Goal: Task Accomplishment & Management: Manage account settings

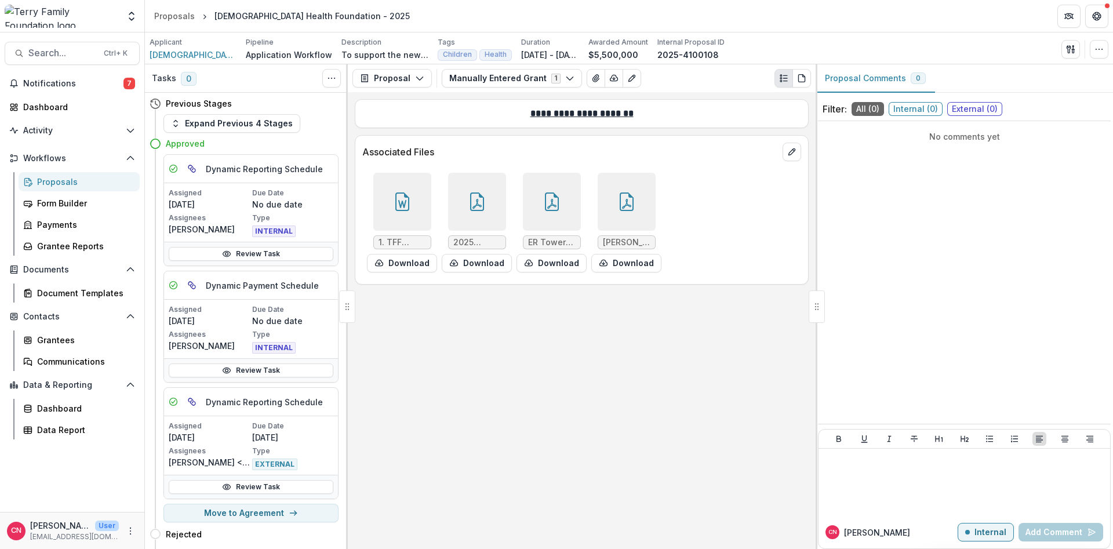
scroll to position [178, 0]
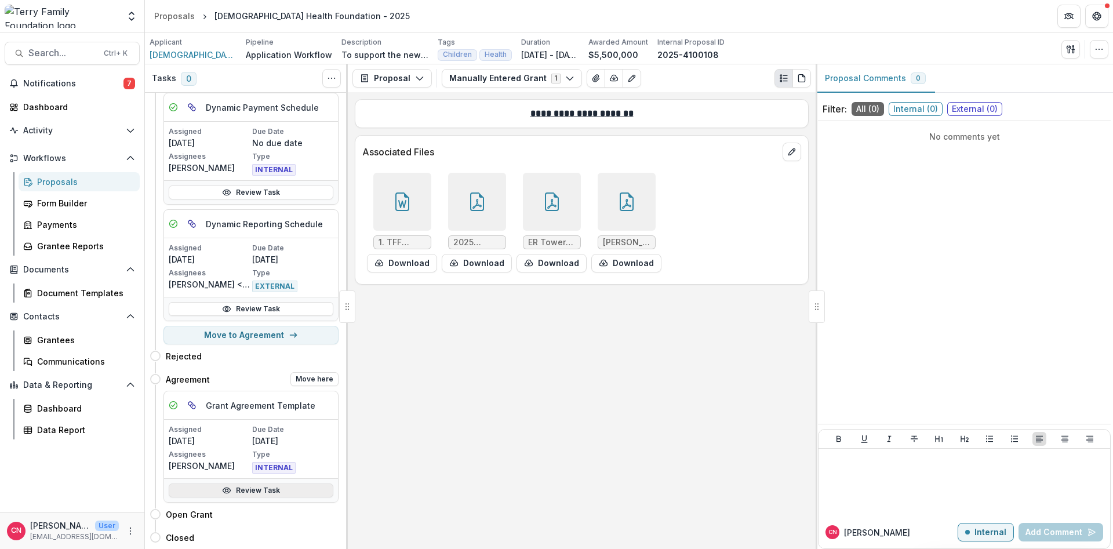
click at [251, 489] on link "Review Task" at bounding box center [251, 490] width 165 height 14
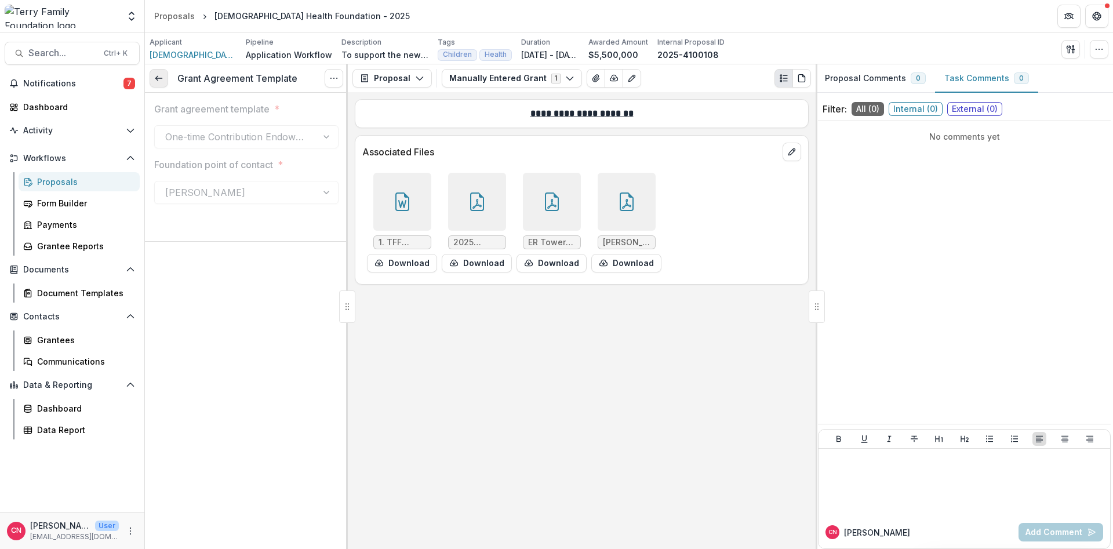
click at [157, 77] on polyline at bounding box center [156, 79] width 2 height 5
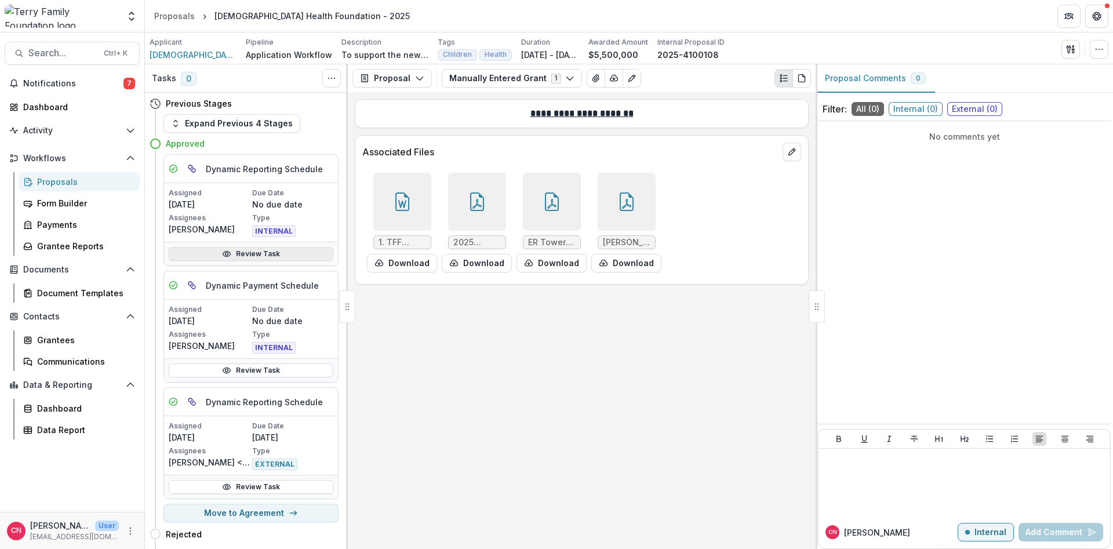
click at [249, 251] on link "Review Task" at bounding box center [251, 254] width 165 height 14
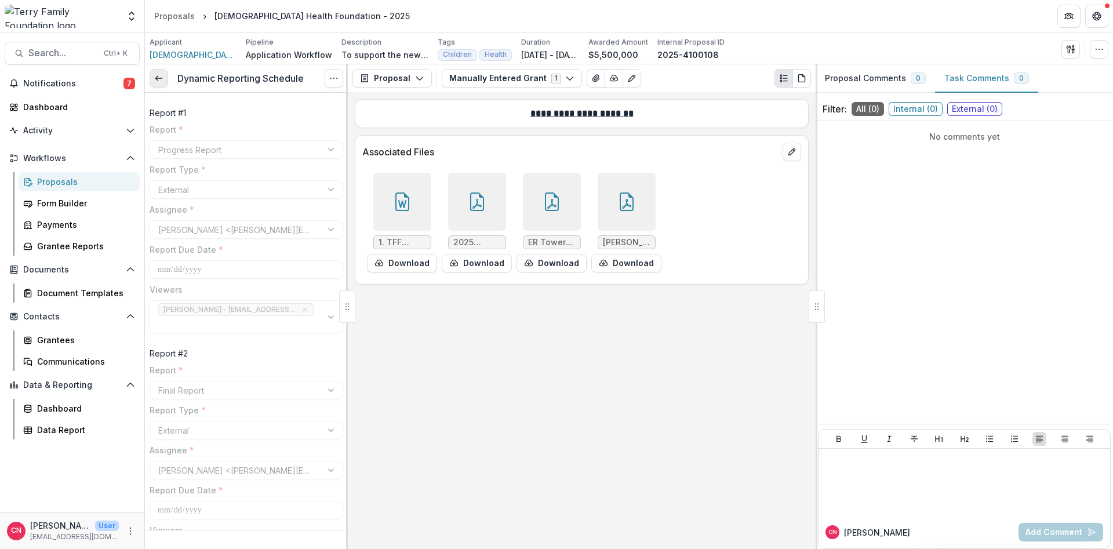
drag, startPoint x: 159, startPoint y: 75, endPoint x: 163, endPoint y: 82, distance: 7.8
click at [159, 76] on icon at bounding box center [158, 78] width 9 height 9
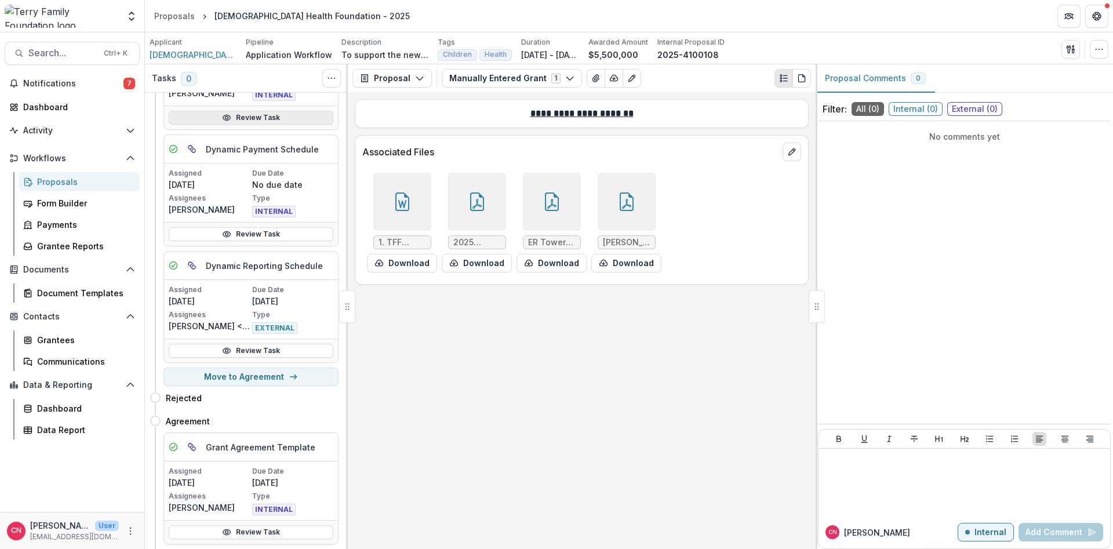
scroll to position [139, 0]
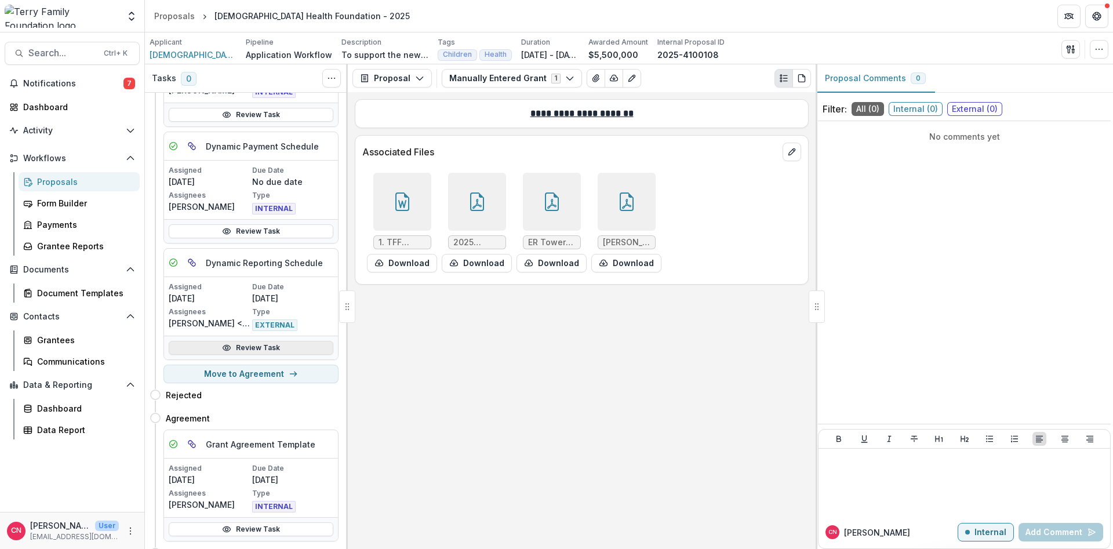
click at [234, 346] on link "Review Task" at bounding box center [251, 348] width 165 height 14
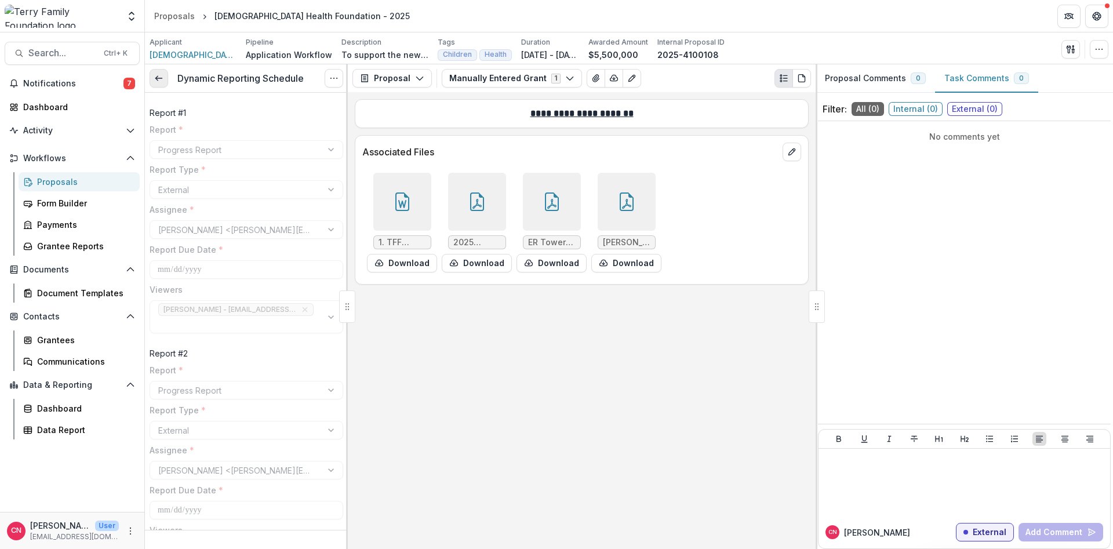
click at [157, 74] on link at bounding box center [159, 78] width 19 height 19
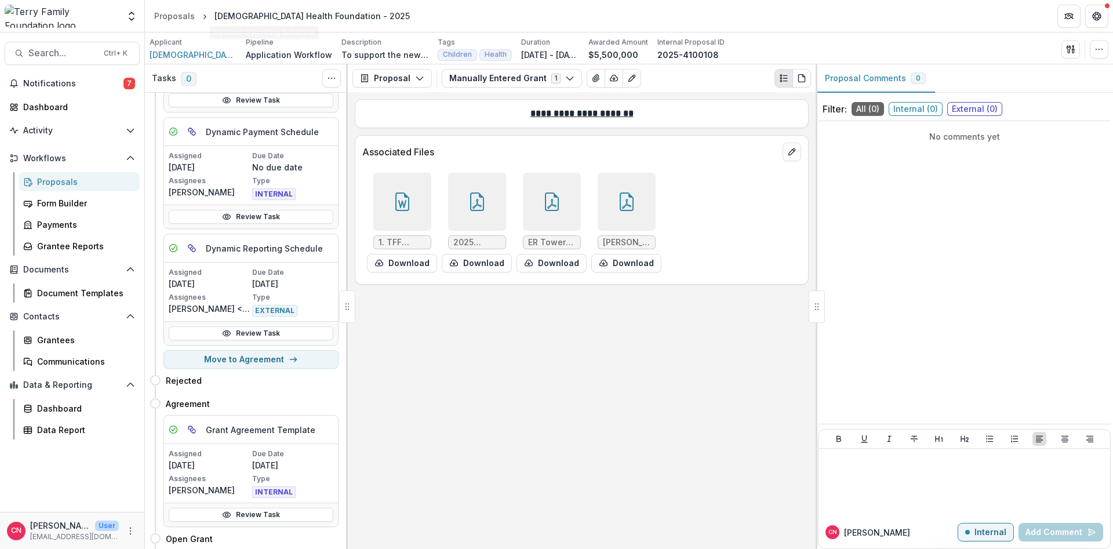
scroll to position [178, 0]
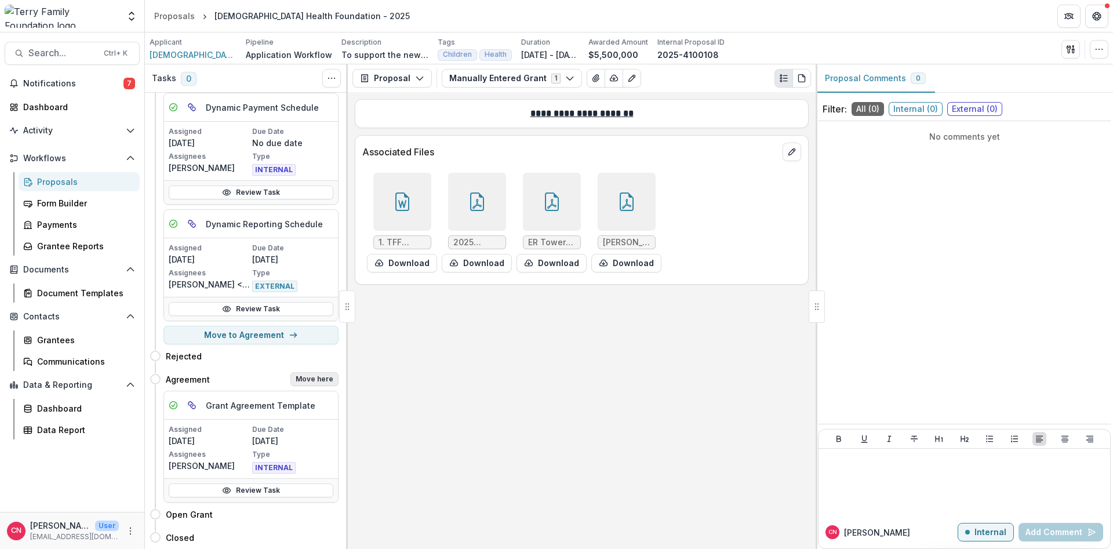
click at [317, 376] on button "Move here" at bounding box center [314, 379] width 48 height 14
select select "*********"
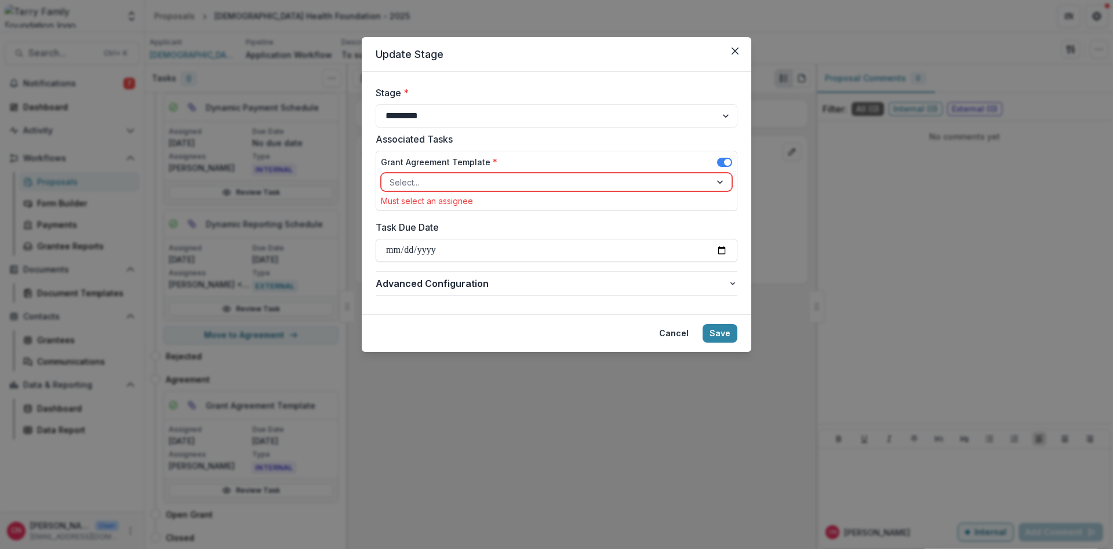
click at [715, 180] on div at bounding box center [721, 181] width 21 height 17
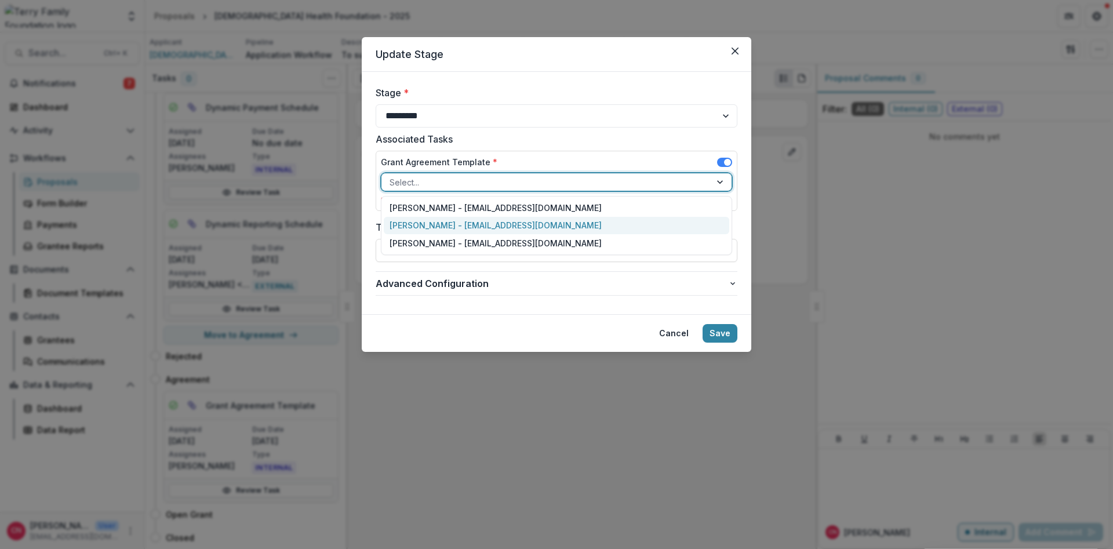
click at [501, 221] on div "[PERSON_NAME] - [EMAIL_ADDRESS][DOMAIN_NAME]" at bounding box center [557, 226] width 346 height 18
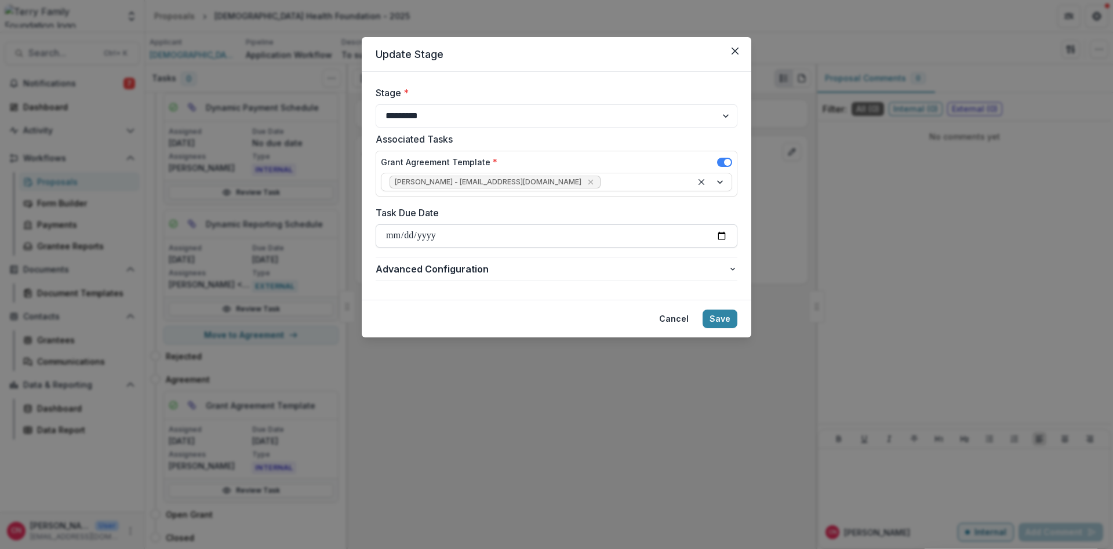
click at [717, 232] on input "Task Due Date" at bounding box center [557, 235] width 362 height 23
type input "**********"
click at [723, 315] on button "Save" at bounding box center [720, 319] width 35 height 19
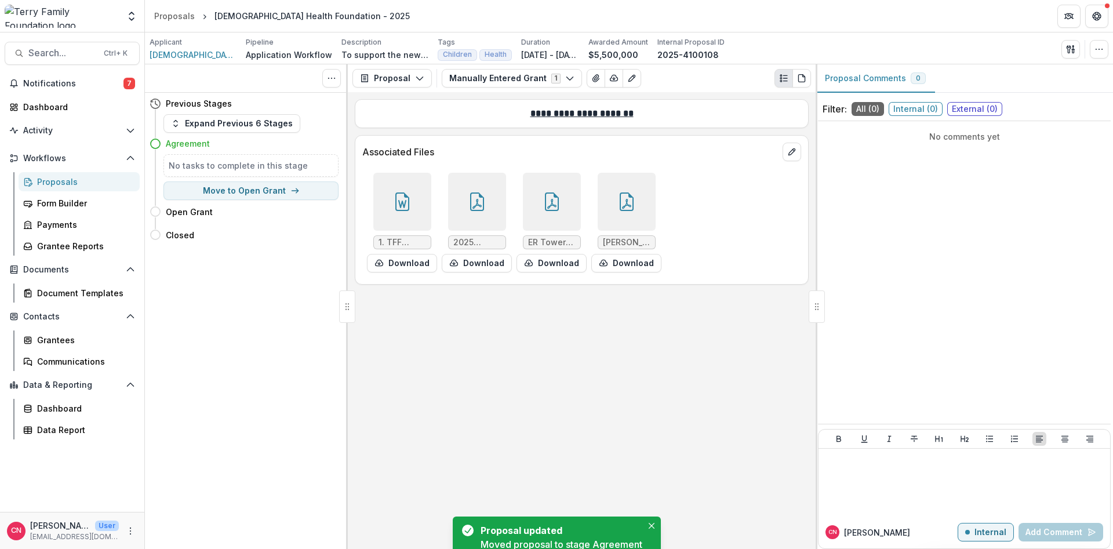
scroll to position [0, 0]
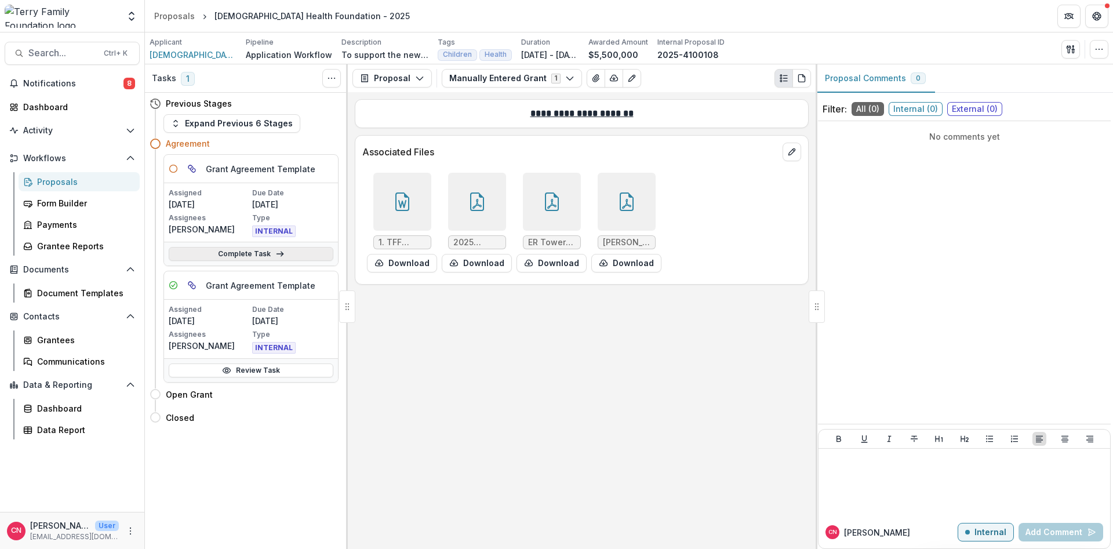
click at [235, 249] on link "Complete Task" at bounding box center [251, 254] width 165 height 14
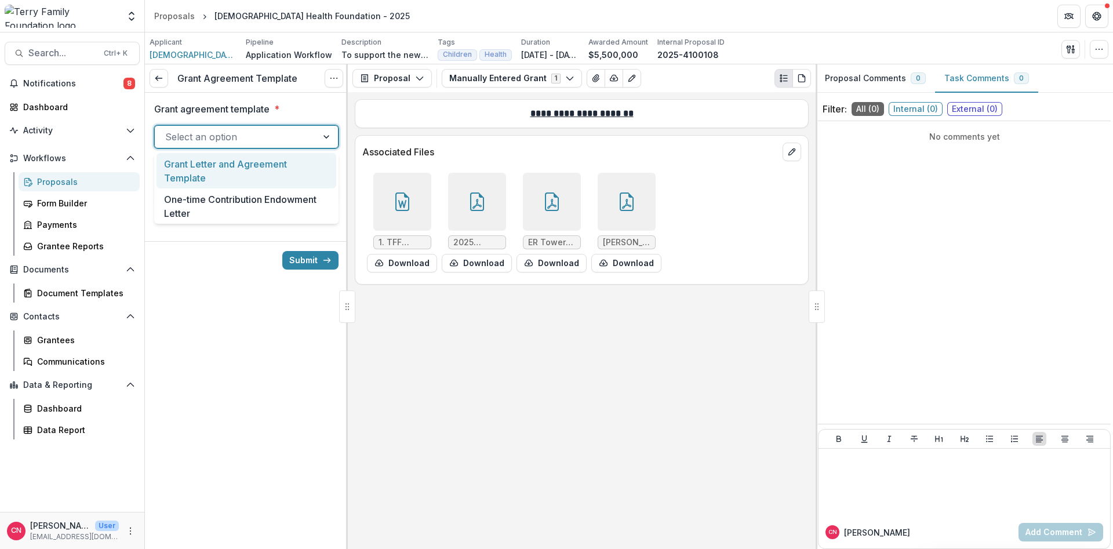
click at [326, 134] on div at bounding box center [327, 137] width 21 height 22
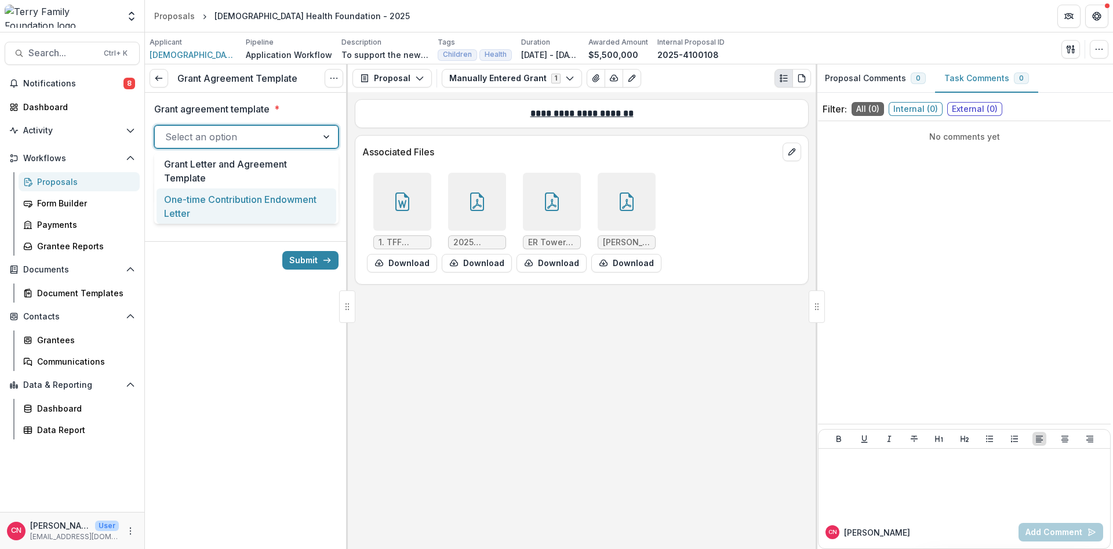
click at [268, 204] on div "One-time Contribution Endowment Letter" at bounding box center [247, 205] width 180 height 35
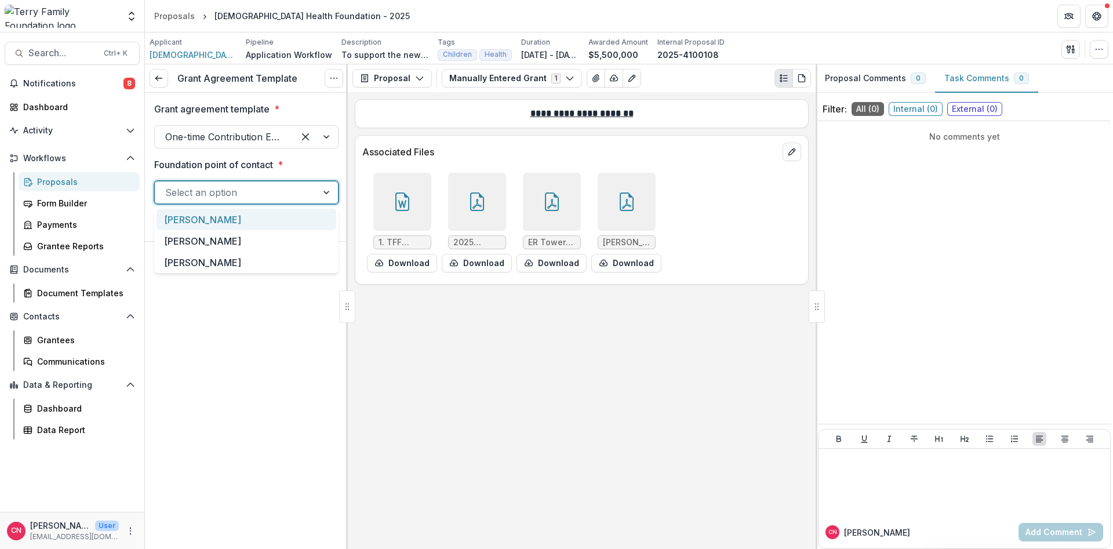
click at [329, 191] on div at bounding box center [327, 192] width 21 height 22
click at [173, 237] on div "[PERSON_NAME]" at bounding box center [247, 240] width 180 height 21
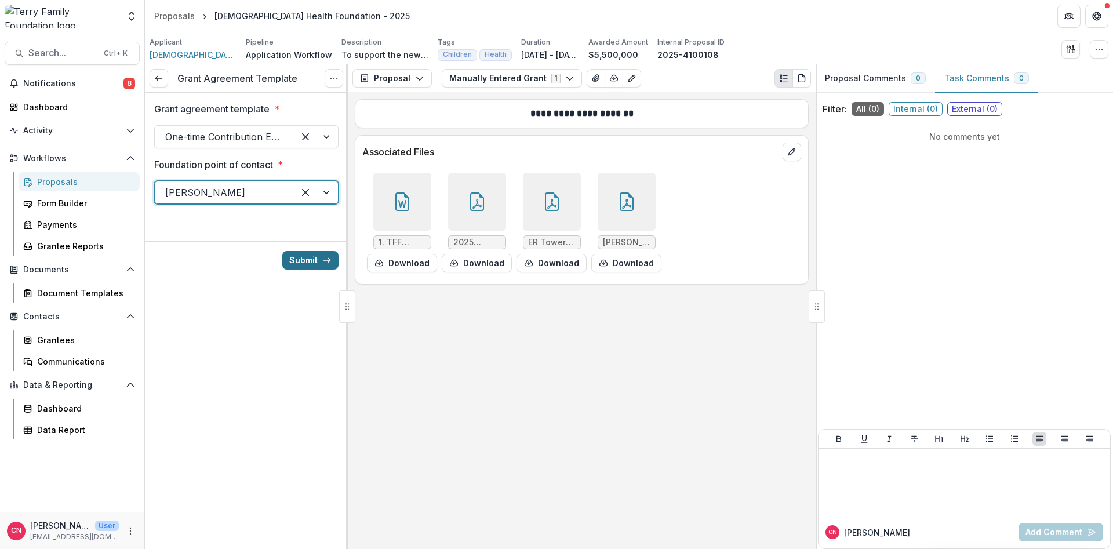
click at [308, 256] on button "Submit" at bounding box center [310, 260] width 56 height 19
click at [154, 72] on link at bounding box center [159, 78] width 19 height 19
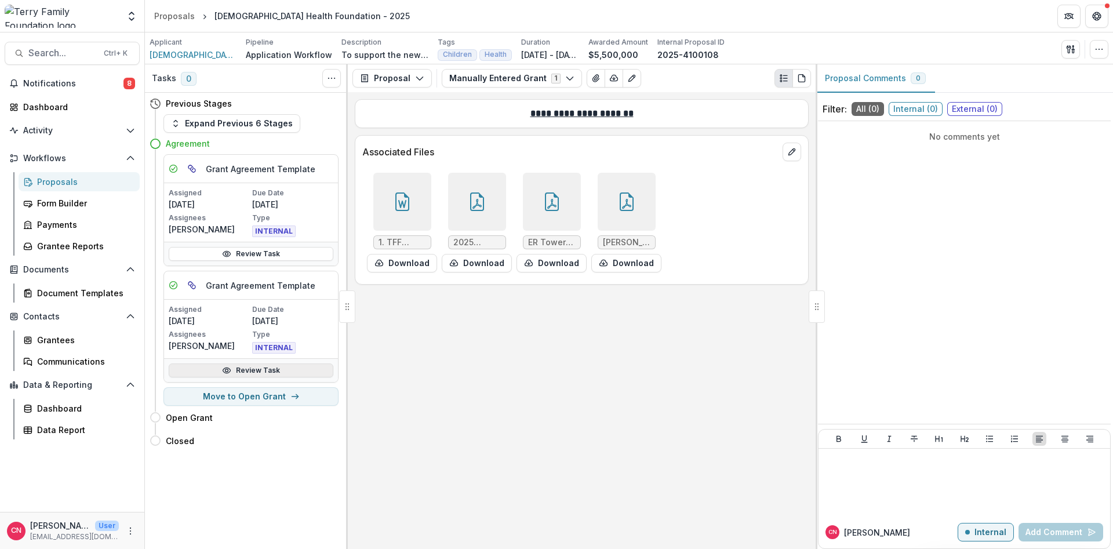
click at [247, 365] on link "Review Task" at bounding box center [251, 370] width 165 height 14
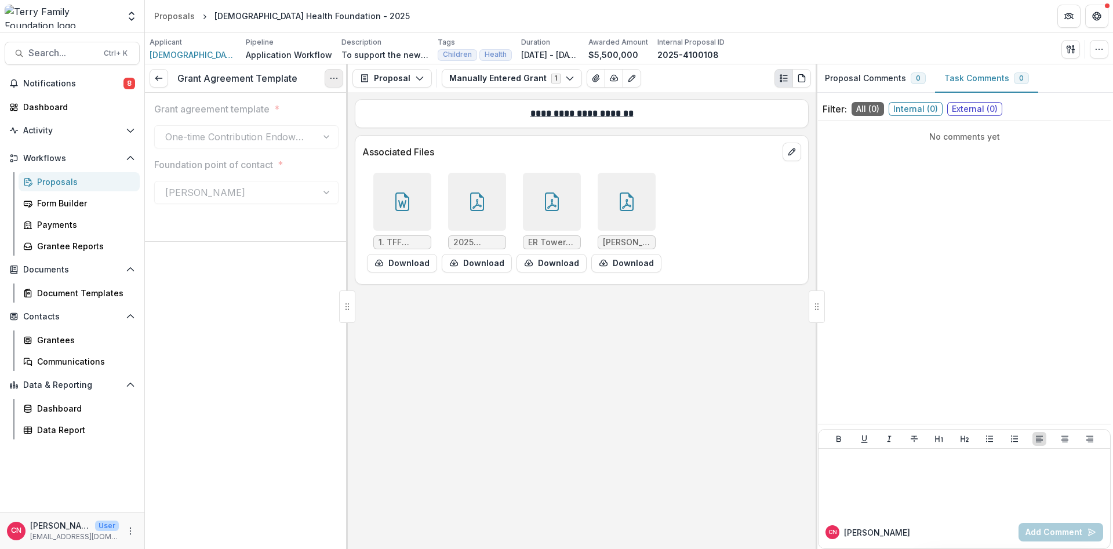
click at [337, 78] on icon "Options" at bounding box center [333, 78] width 9 height 9
click at [268, 126] on button "Reopen Task" at bounding box center [278, 128] width 124 height 19
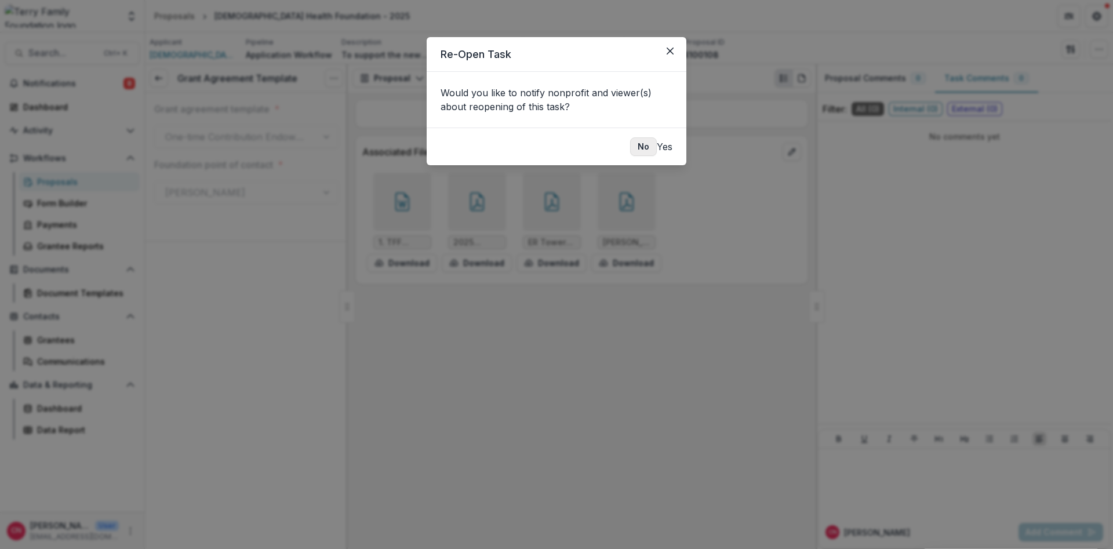
click at [630, 144] on button "No" at bounding box center [643, 146] width 27 height 19
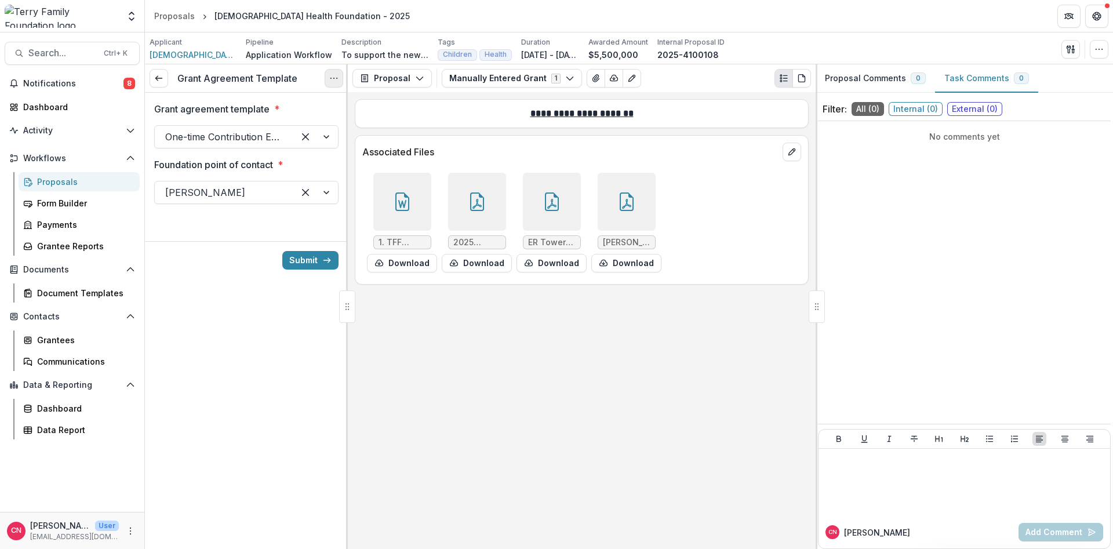
click at [329, 77] on icon "Options" at bounding box center [333, 78] width 9 height 9
click at [287, 128] on button "Cancel Task" at bounding box center [278, 128] width 124 height 19
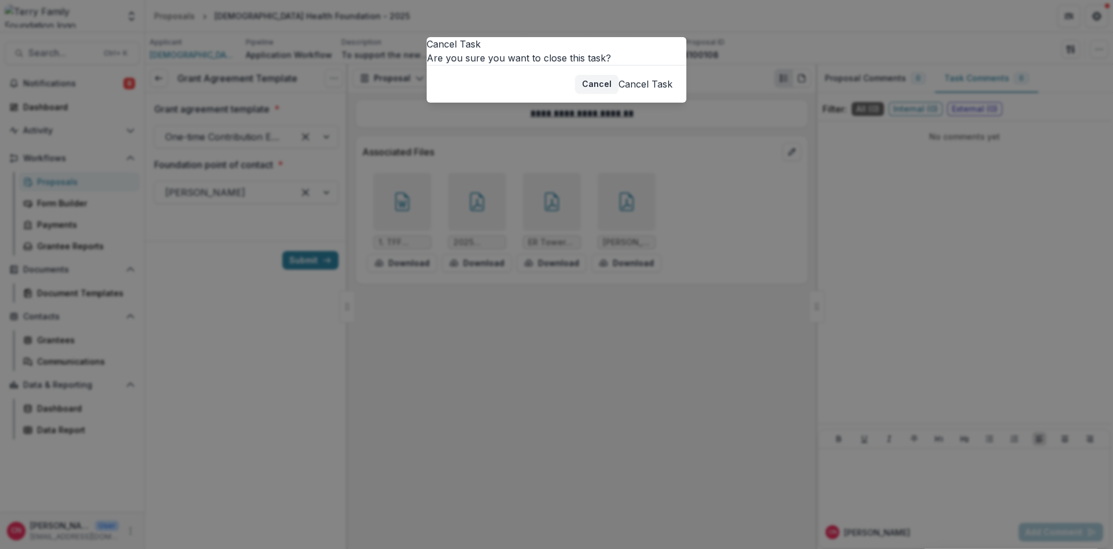
click at [648, 91] on button "Cancel Task" at bounding box center [646, 84] width 54 height 14
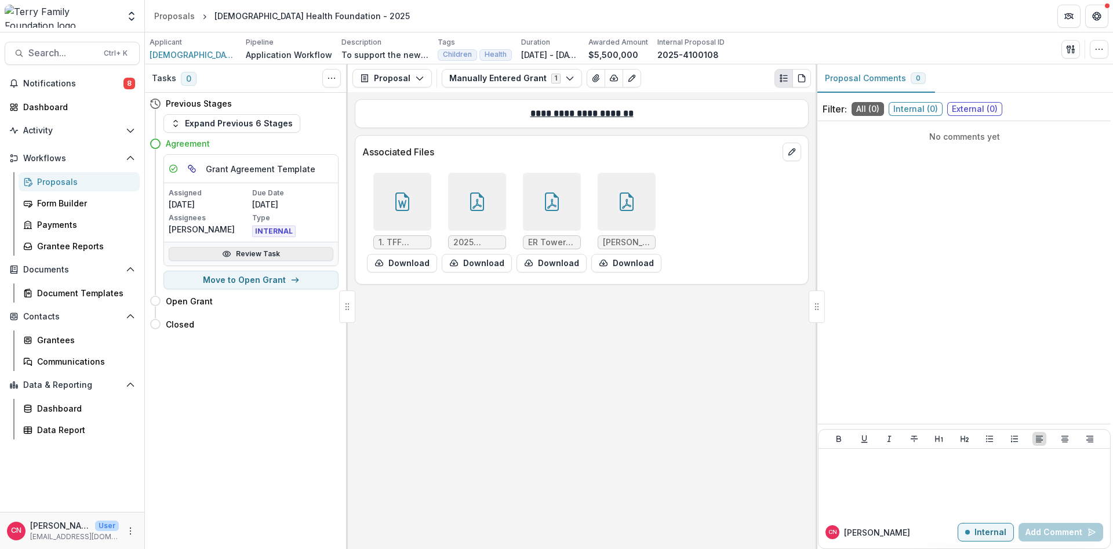
click at [240, 250] on link "Review Task" at bounding box center [251, 254] width 165 height 14
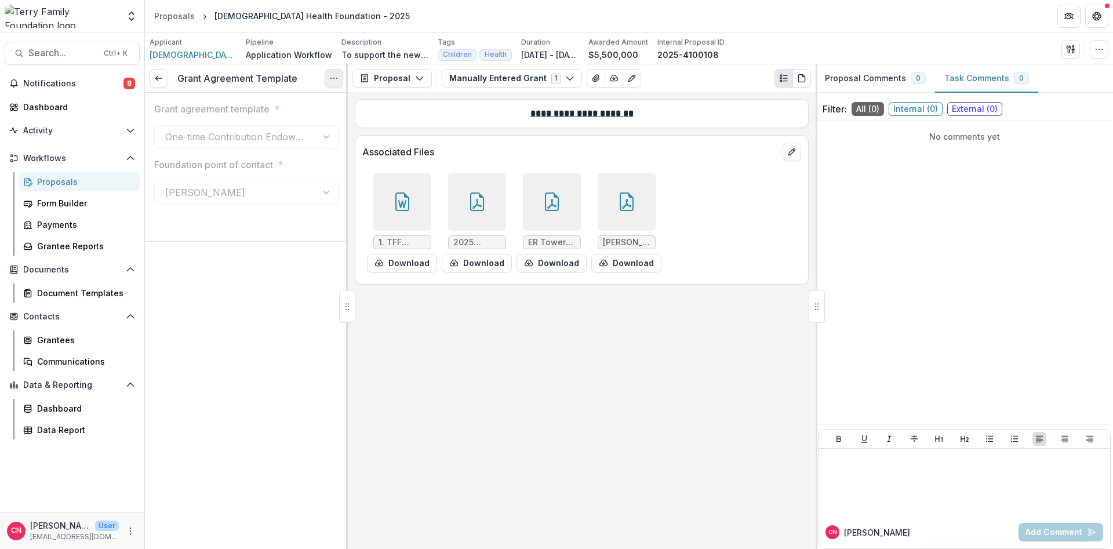
click at [336, 72] on button "Options" at bounding box center [334, 78] width 19 height 19
click at [260, 129] on button "Reopen Task" at bounding box center [278, 128] width 124 height 19
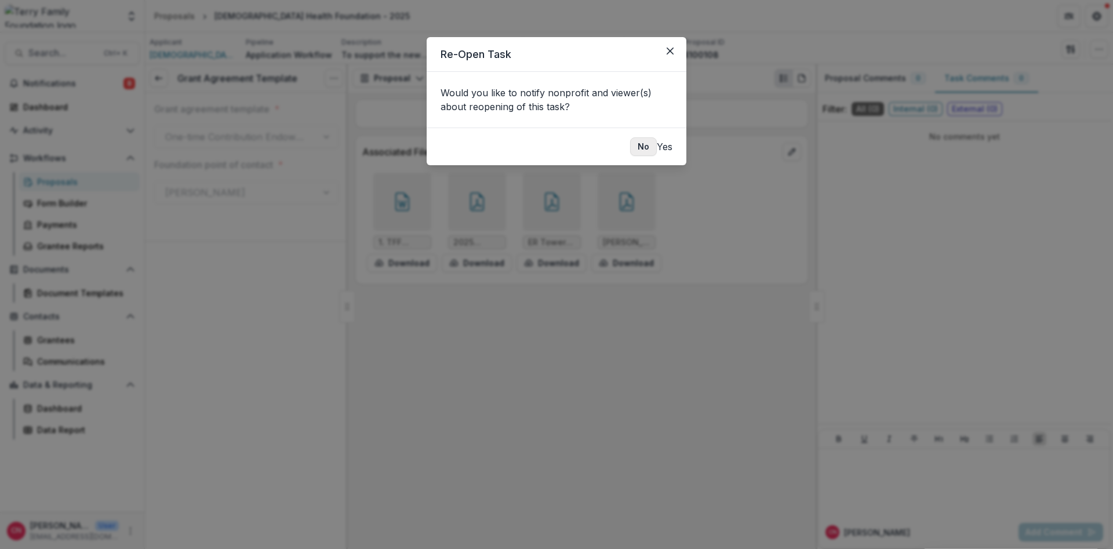
click at [630, 144] on button "No" at bounding box center [643, 146] width 27 height 19
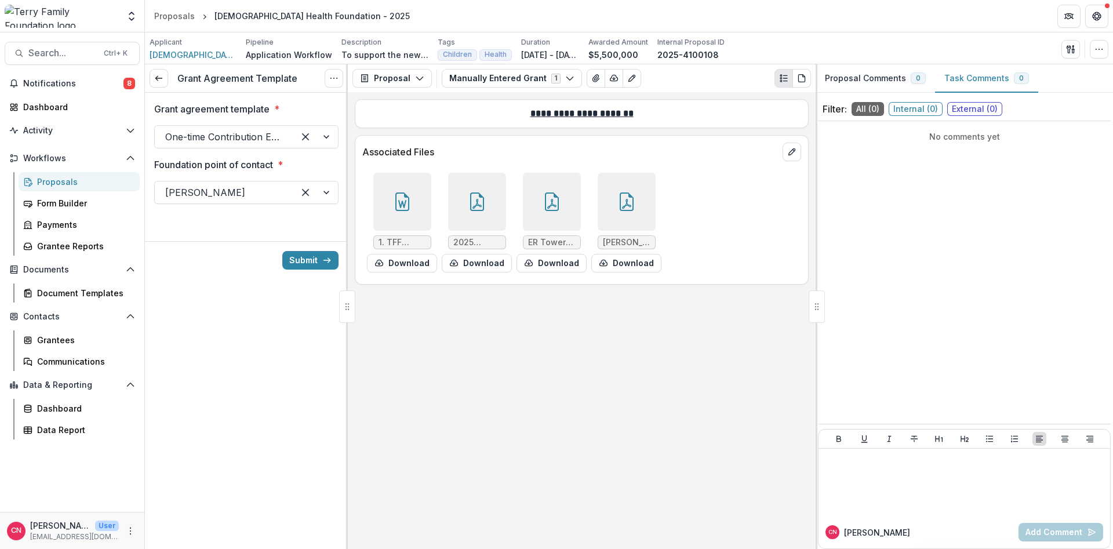
click at [325, 194] on div at bounding box center [316, 192] width 44 height 22
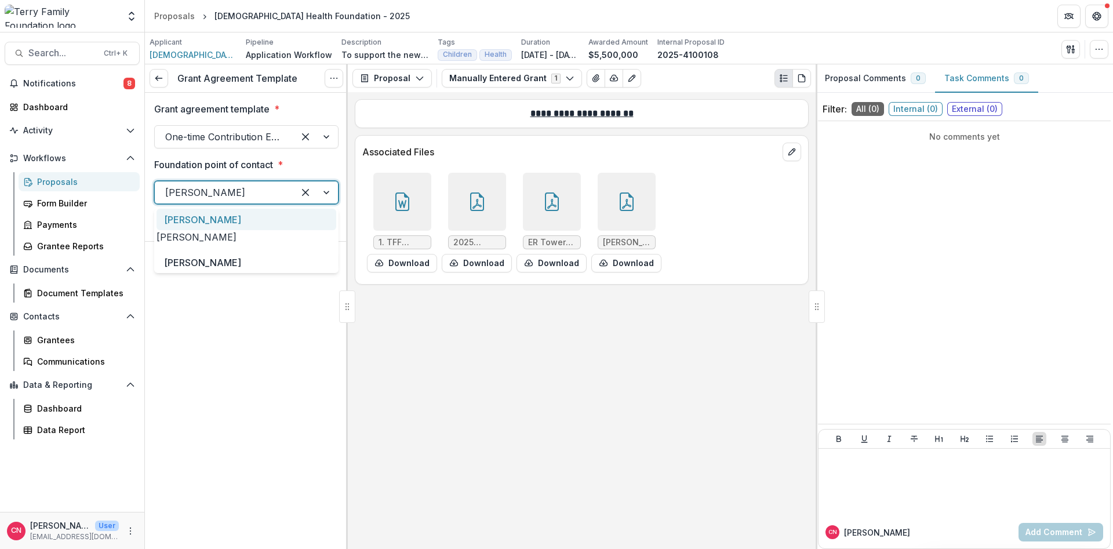
click at [222, 216] on div "[PERSON_NAME]" at bounding box center [247, 219] width 180 height 21
click at [314, 259] on button "Submit" at bounding box center [310, 260] width 56 height 19
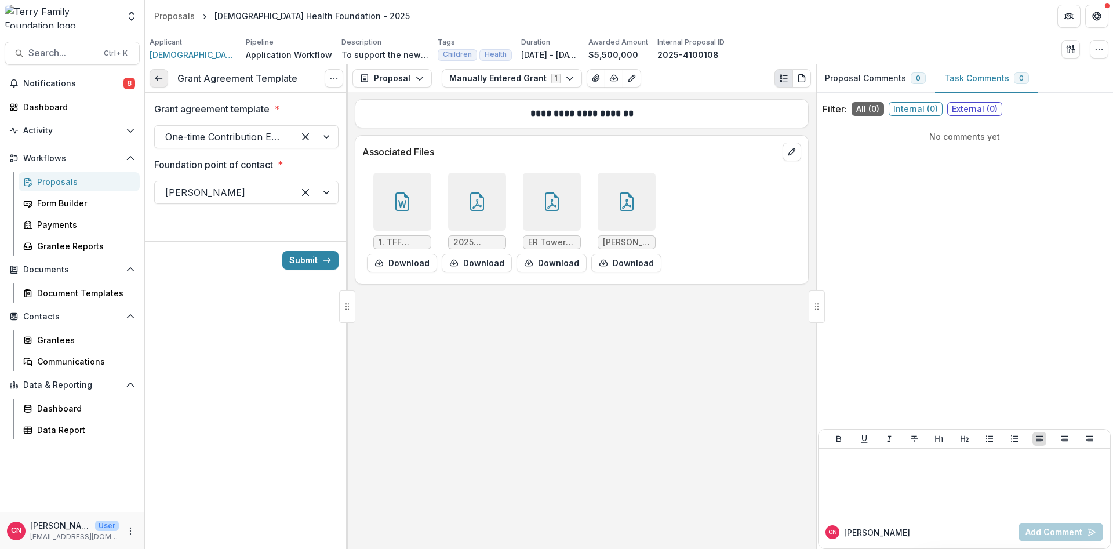
click at [161, 79] on icon at bounding box center [158, 78] width 9 height 9
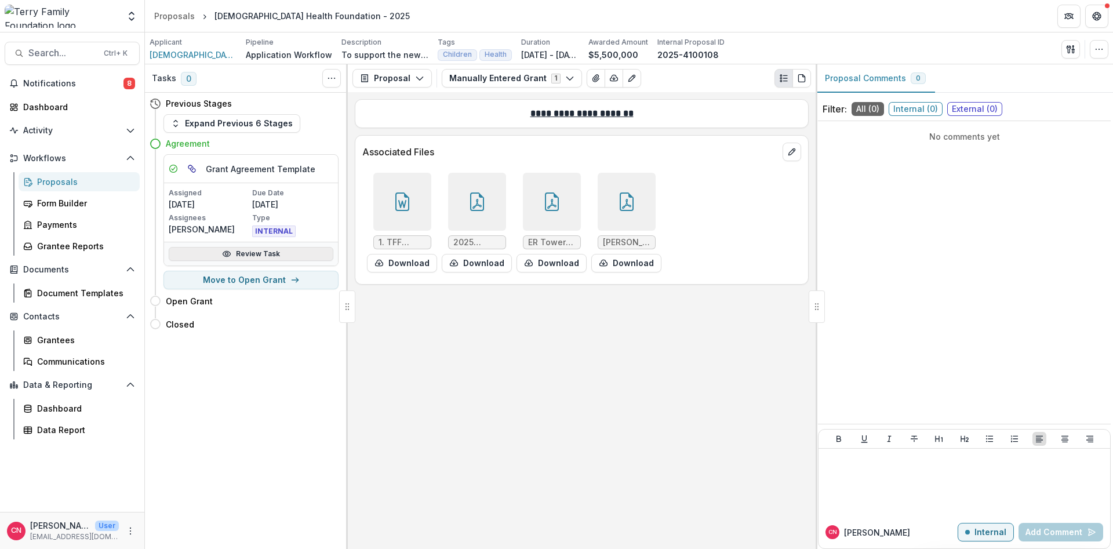
click at [238, 249] on link "Review Task" at bounding box center [251, 254] width 165 height 14
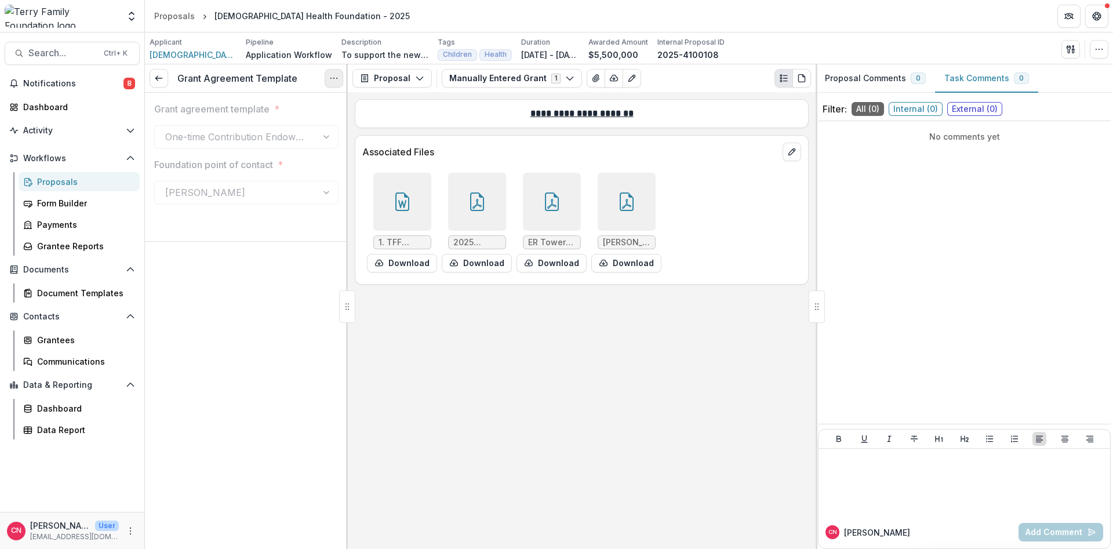
click at [333, 76] on icon "Options" at bounding box center [333, 78] width 9 height 9
click at [246, 126] on button "Reopen Task" at bounding box center [278, 128] width 124 height 19
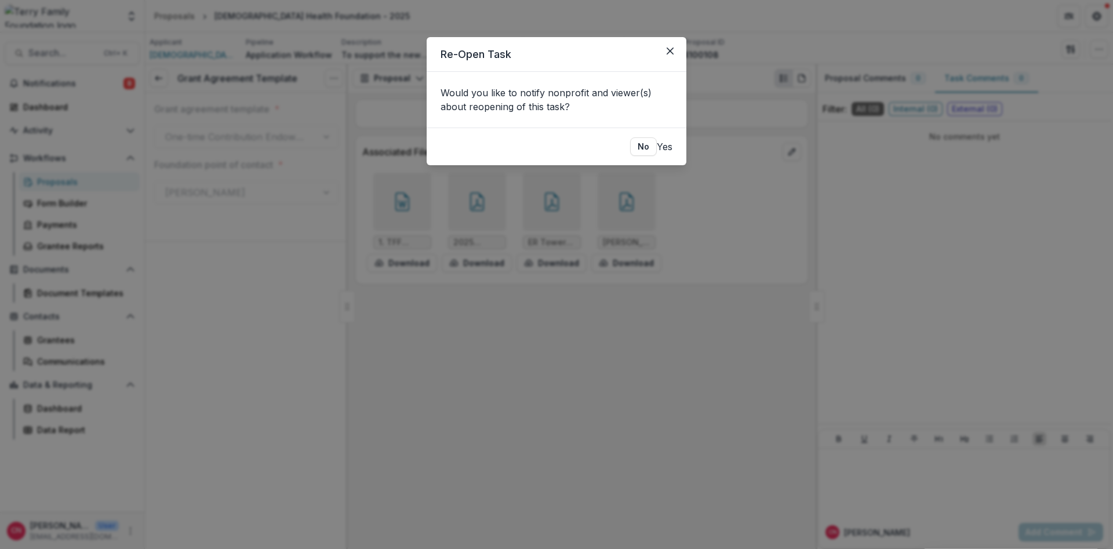
drag, startPoint x: 627, startPoint y: 143, endPoint x: 456, endPoint y: 142, distance: 171.6
click at [630, 143] on button "No" at bounding box center [643, 146] width 27 height 19
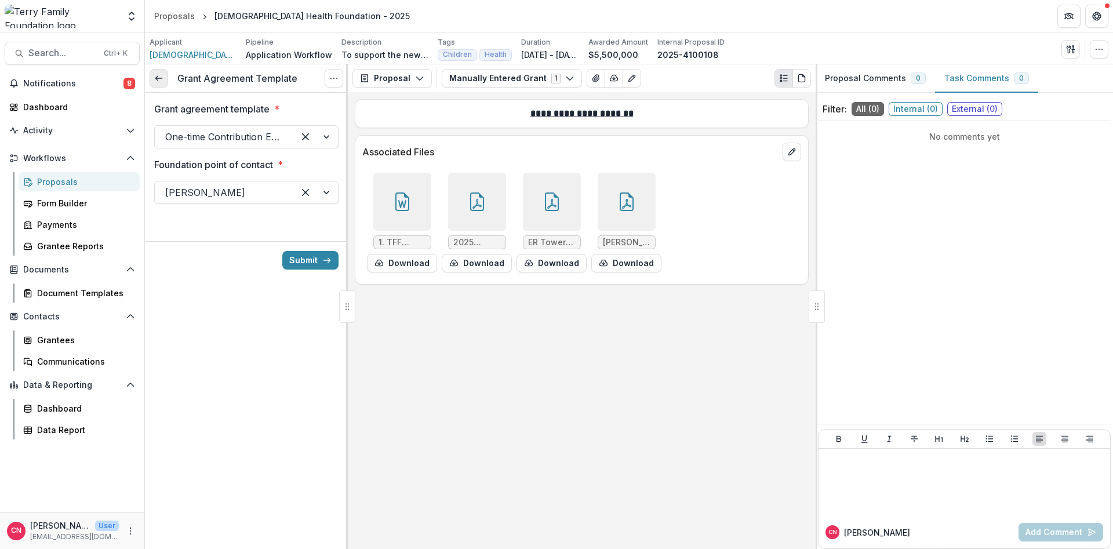
click at [154, 77] on icon at bounding box center [158, 78] width 9 height 9
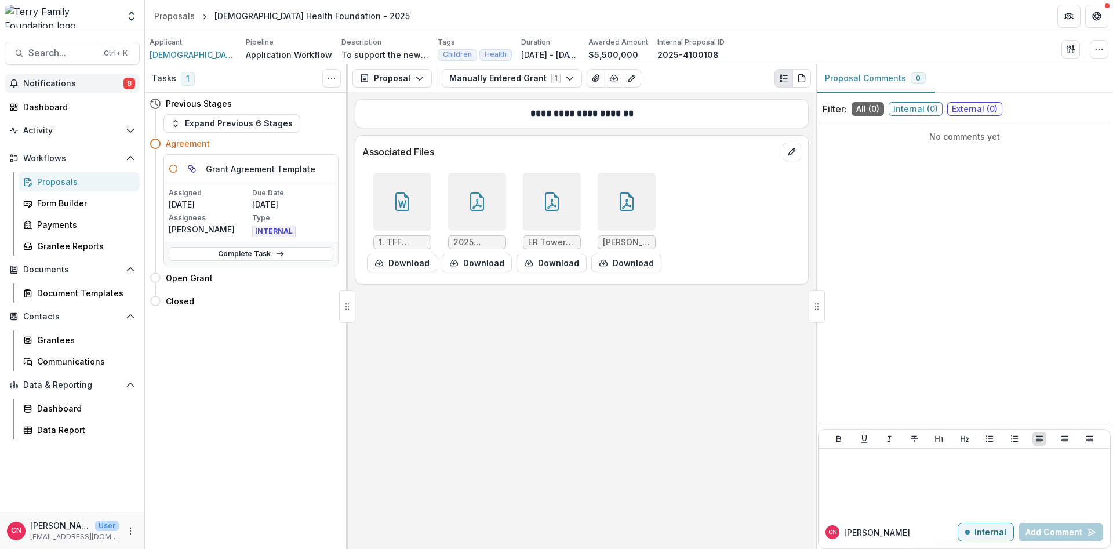
click at [56, 83] on span "Notifications" at bounding box center [73, 84] width 100 height 10
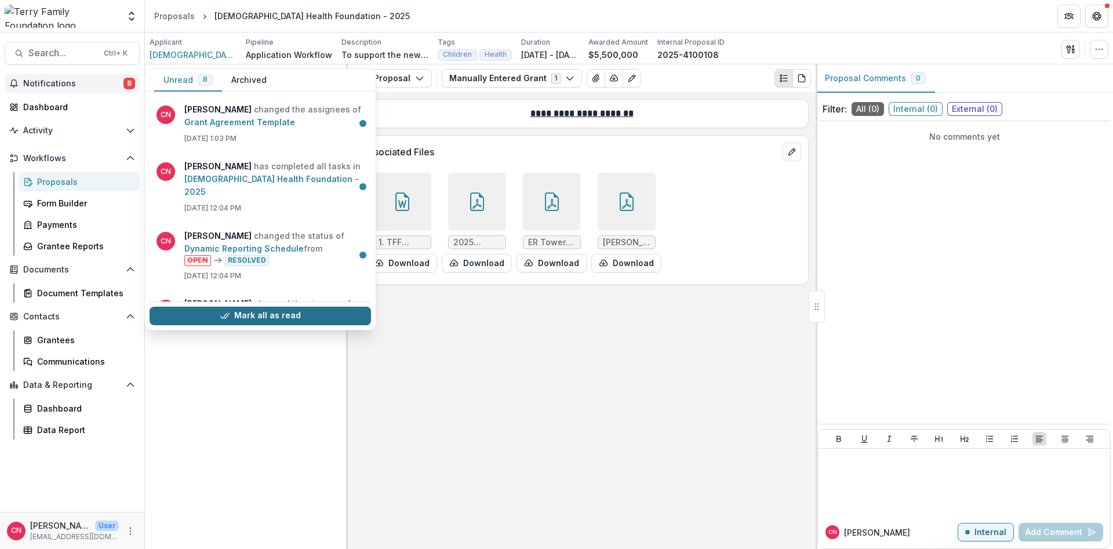
click at [256, 314] on button "Mark all as read" at bounding box center [260, 316] width 221 height 19
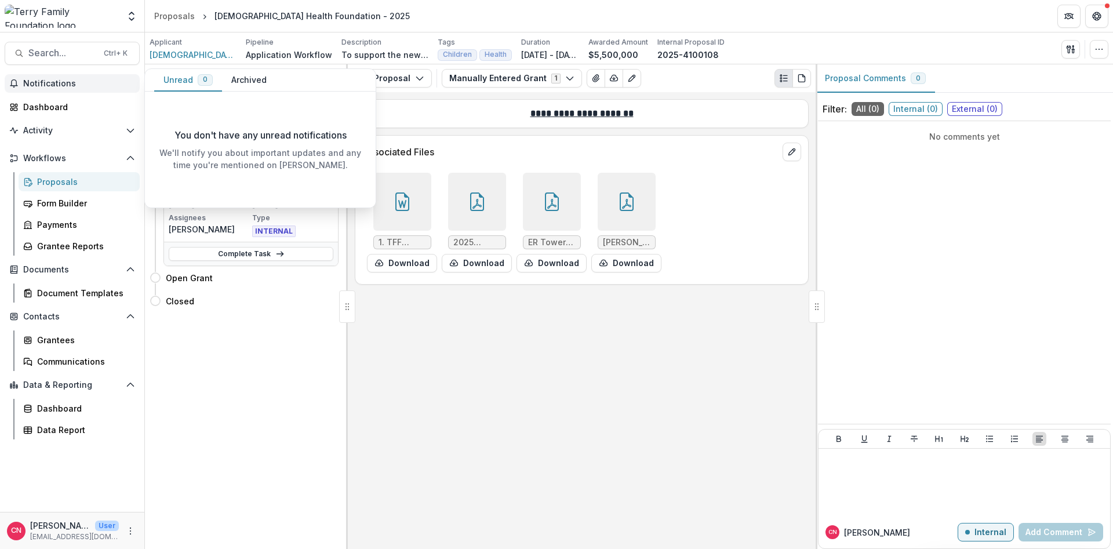
click at [65, 84] on span "Notifications" at bounding box center [79, 84] width 112 height 10
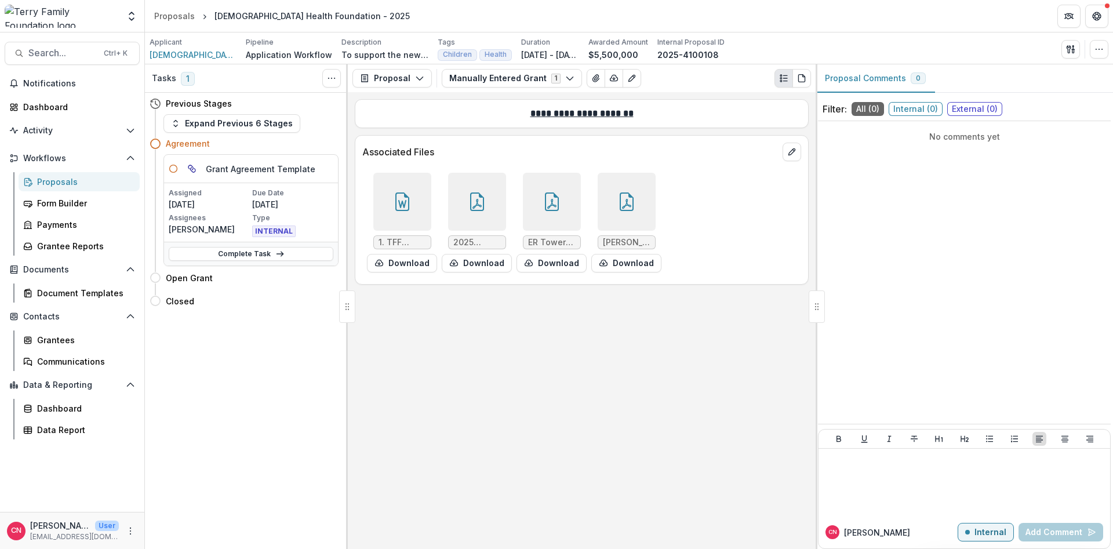
click at [49, 176] on div "Proposals" at bounding box center [83, 182] width 93 height 12
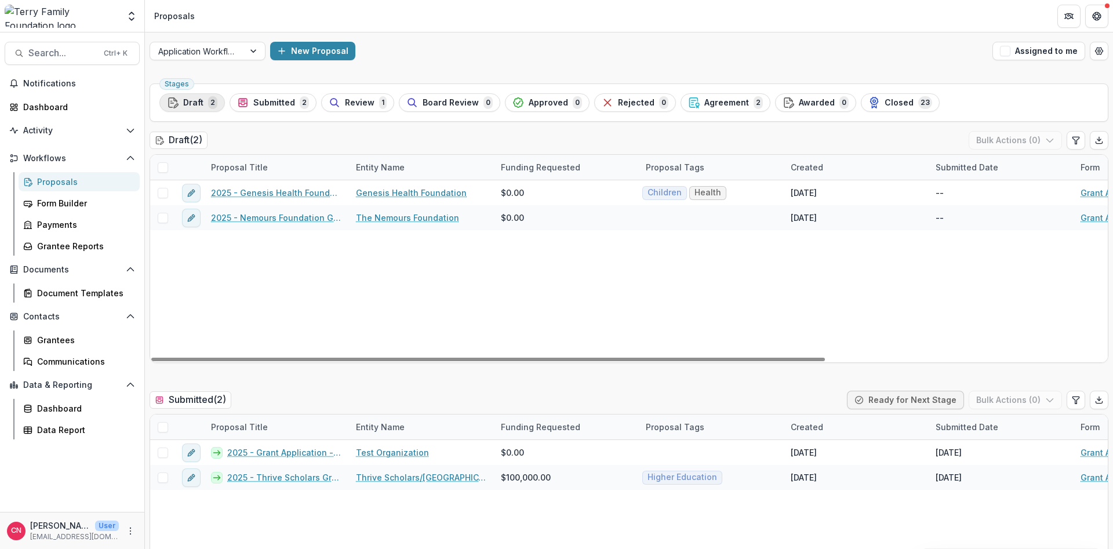
click at [194, 101] on span "Draft" at bounding box center [193, 103] width 20 height 10
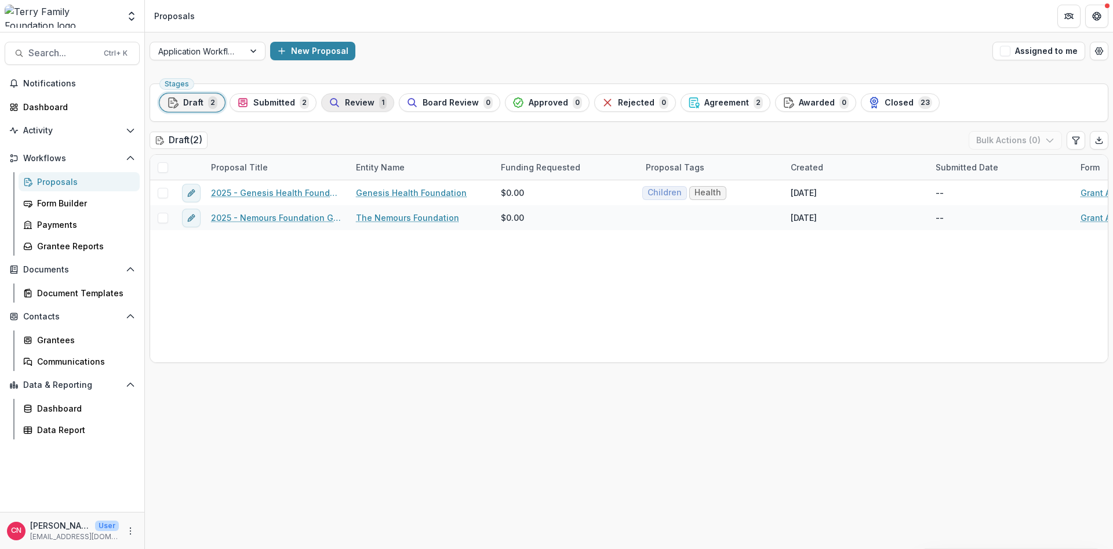
click at [365, 99] on span "Review" at bounding box center [360, 103] width 30 height 10
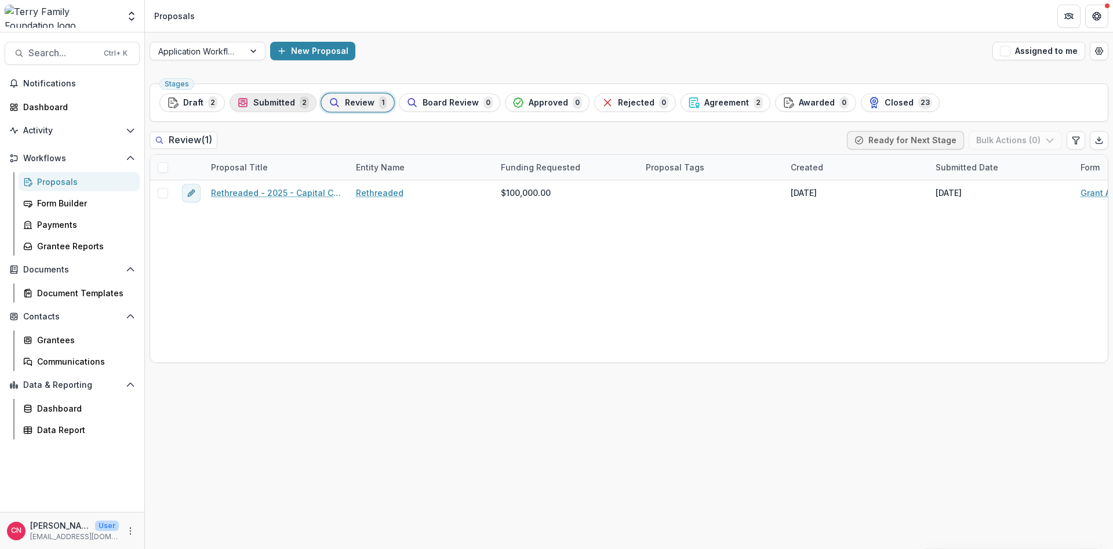
click at [267, 100] on span "Submitted" at bounding box center [274, 103] width 42 height 10
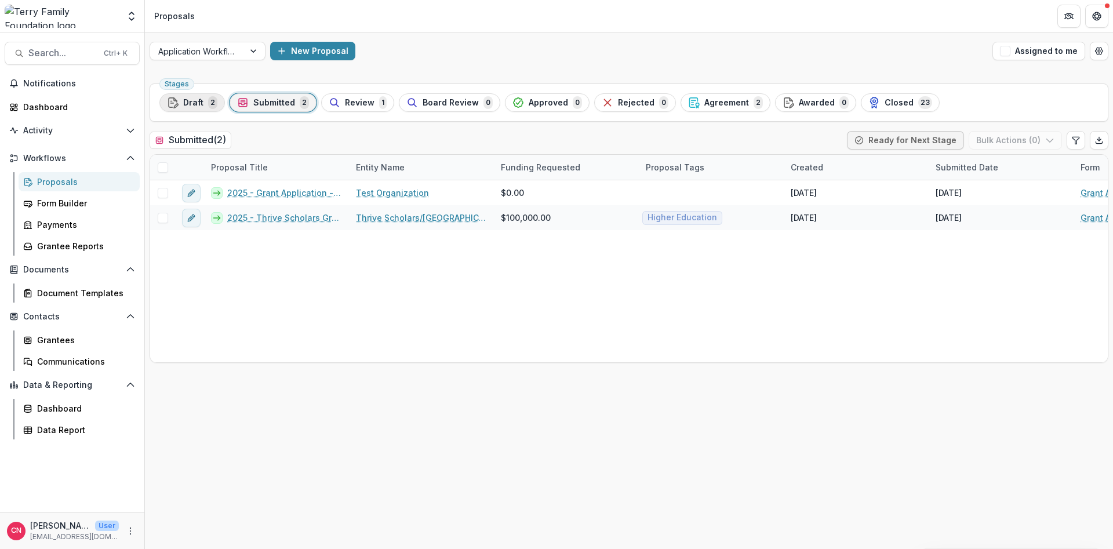
click at [185, 100] on span "Draft" at bounding box center [193, 103] width 20 height 10
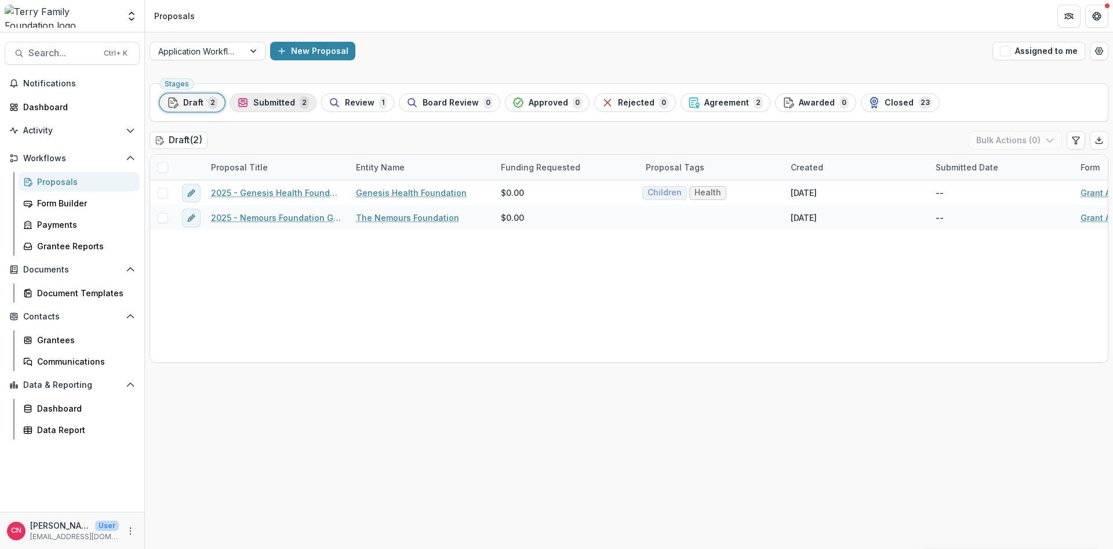
click at [262, 101] on span "Submitted" at bounding box center [274, 103] width 42 height 10
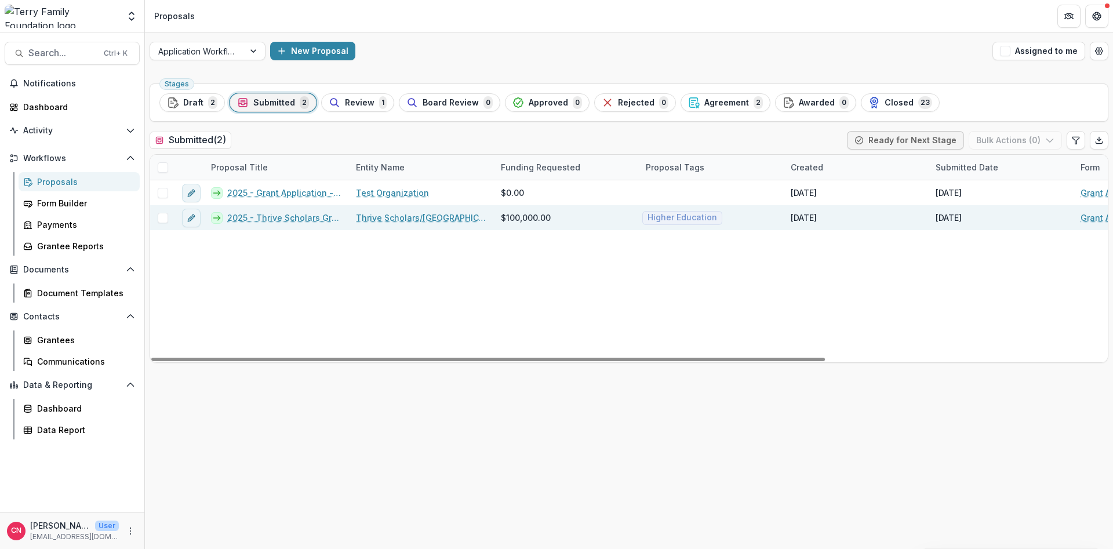
click at [266, 216] on link "2025 - Thrive Scholars Grant Application Form - Program or Project" at bounding box center [284, 218] width 115 height 12
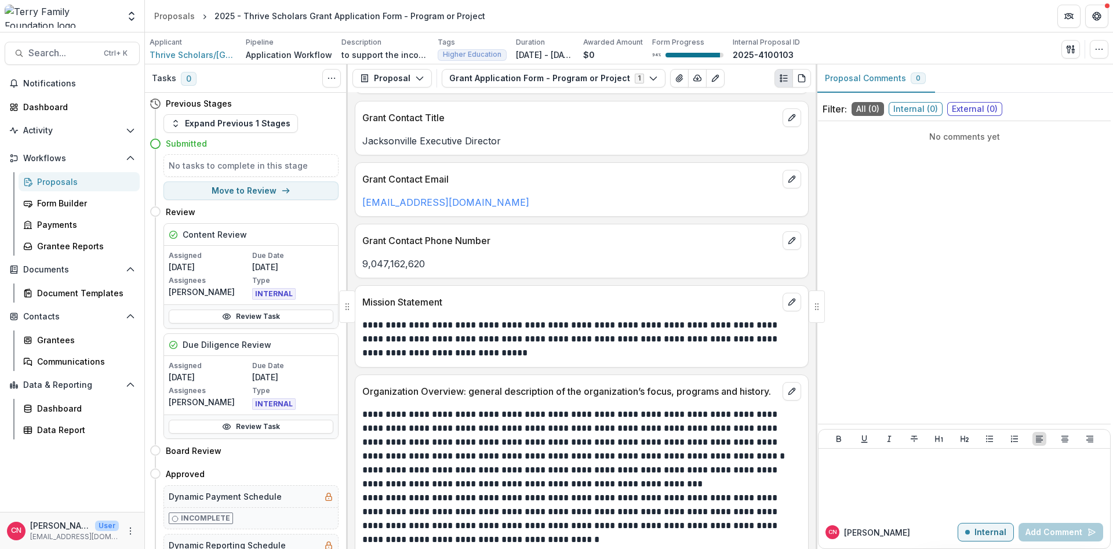
scroll to position [974, 0]
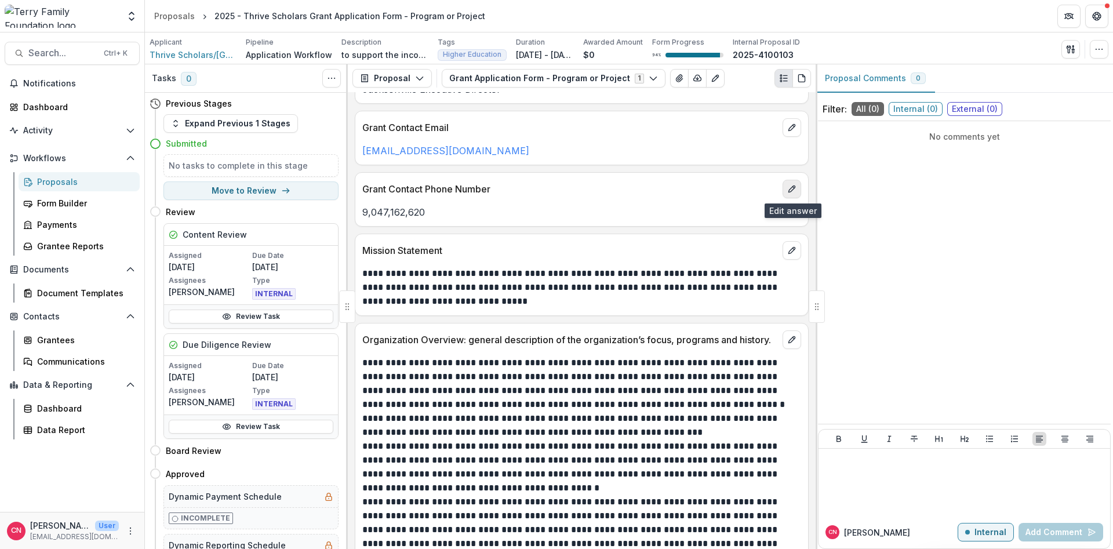
click at [788, 190] on icon "edit" at bounding box center [791, 188] width 9 height 9
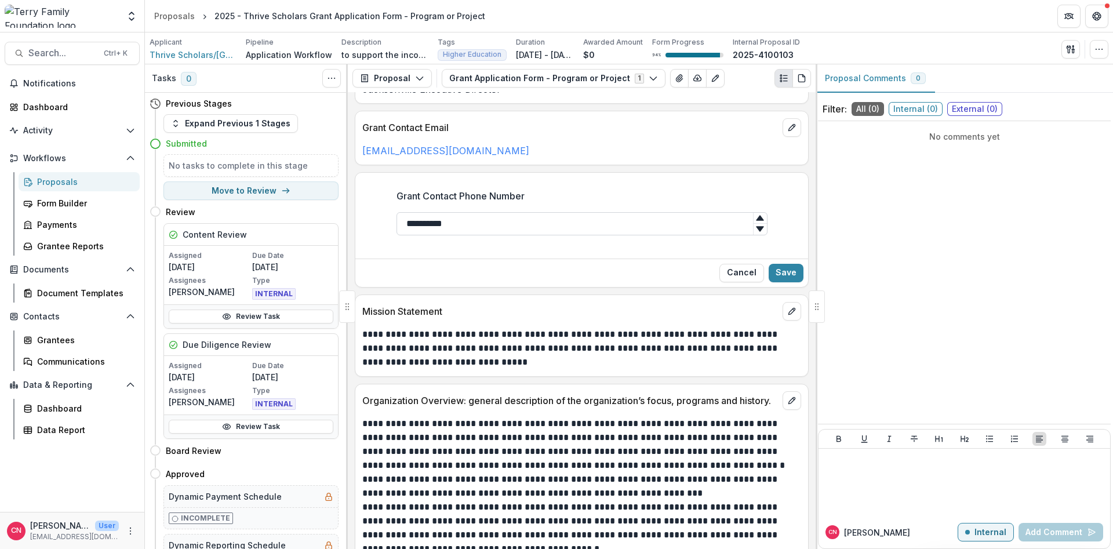
click at [471, 224] on input "**********" at bounding box center [582, 223] width 371 height 23
type input "**********"
click at [789, 267] on button "Save" at bounding box center [786, 273] width 35 height 19
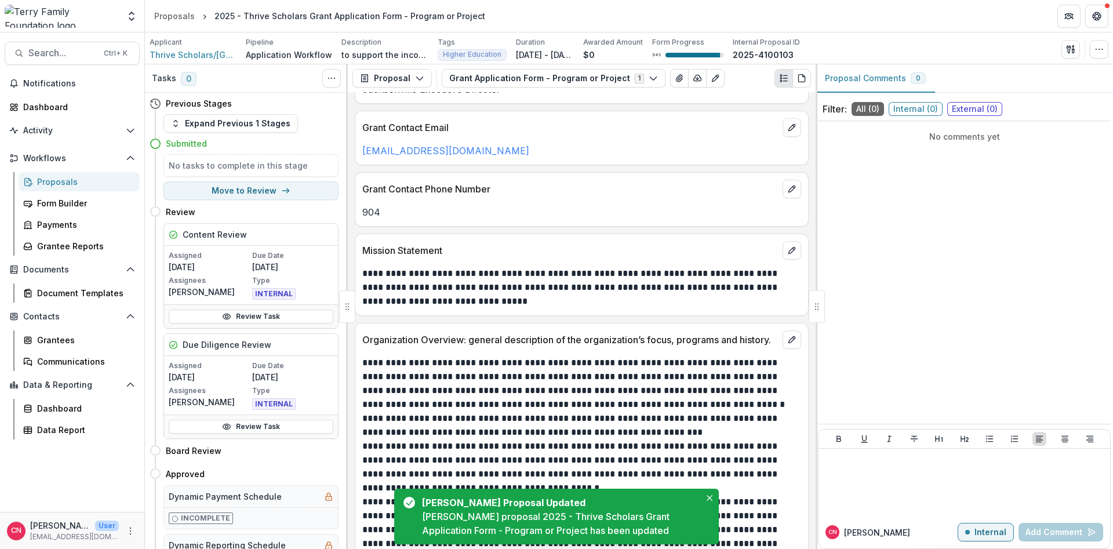
click at [413, 211] on p "904" at bounding box center [581, 212] width 439 height 14
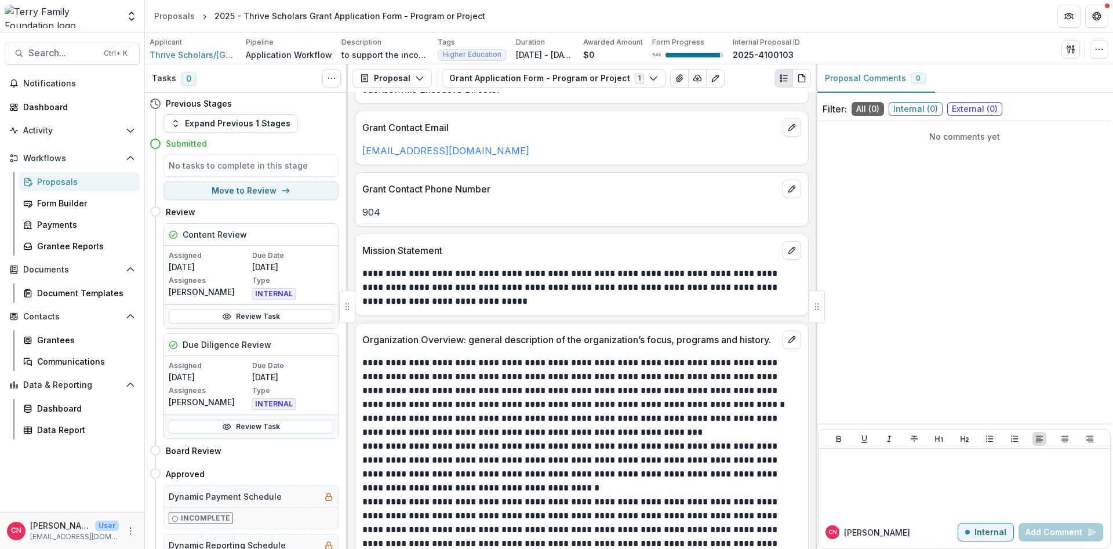
click at [414, 209] on p "904" at bounding box center [581, 212] width 439 height 14
click at [57, 182] on div "Proposals" at bounding box center [83, 182] width 93 height 12
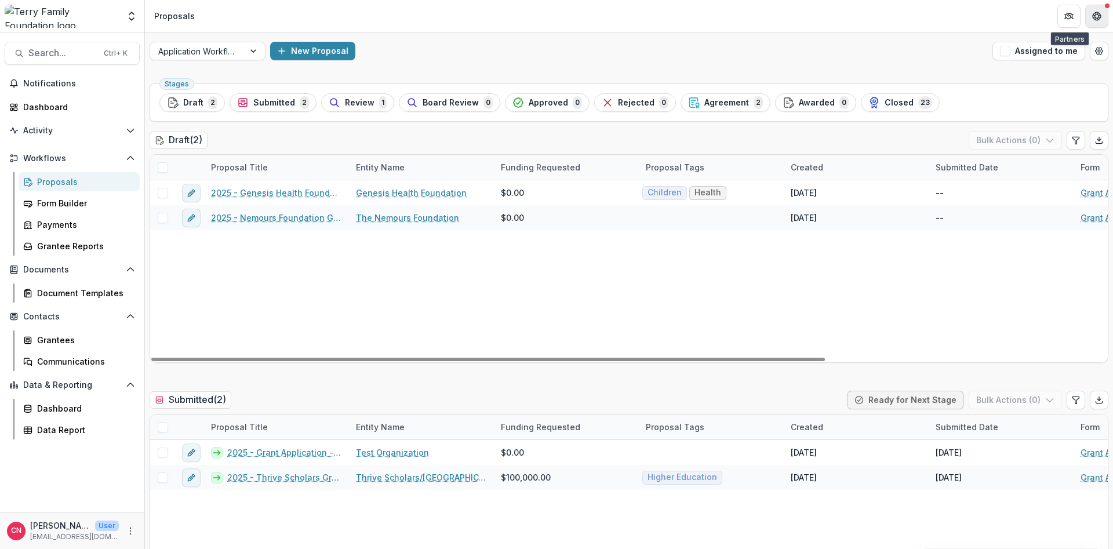
click at [1097, 14] on icon "Get Help" at bounding box center [1097, 13] width 3 height 2
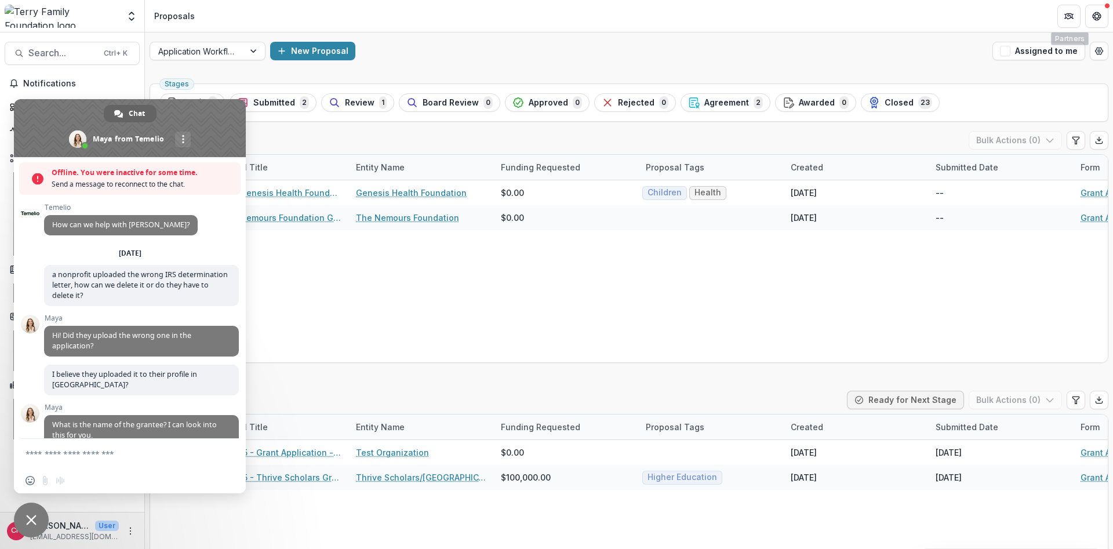
scroll to position [2217, 0]
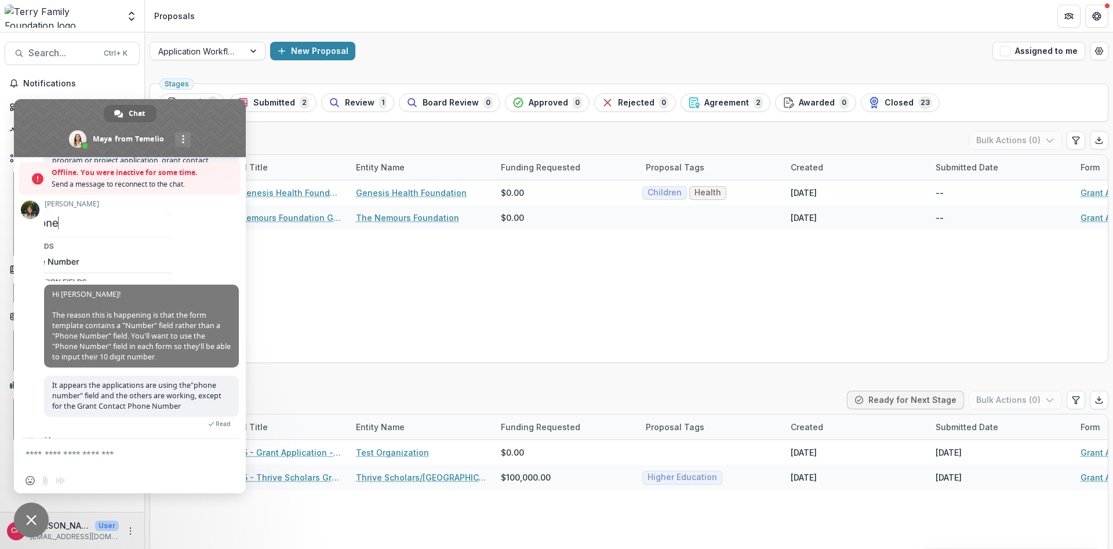
click at [67, 449] on textarea "Compose your message..." at bounding box center [119, 453] width 186 height 29
click at [196, 431] on textarea "**********" at bounding box center [119, 443] width 186 height 50
click at [223, 430] on span "Send" at bounding box center [225, 432] width 9 height 9
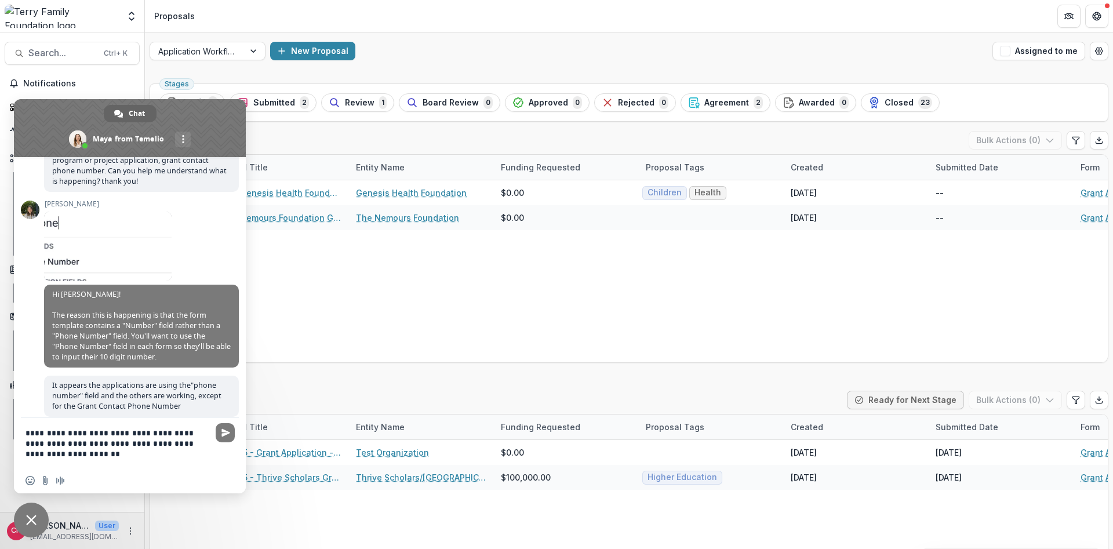
scroll to position [2200, 0]
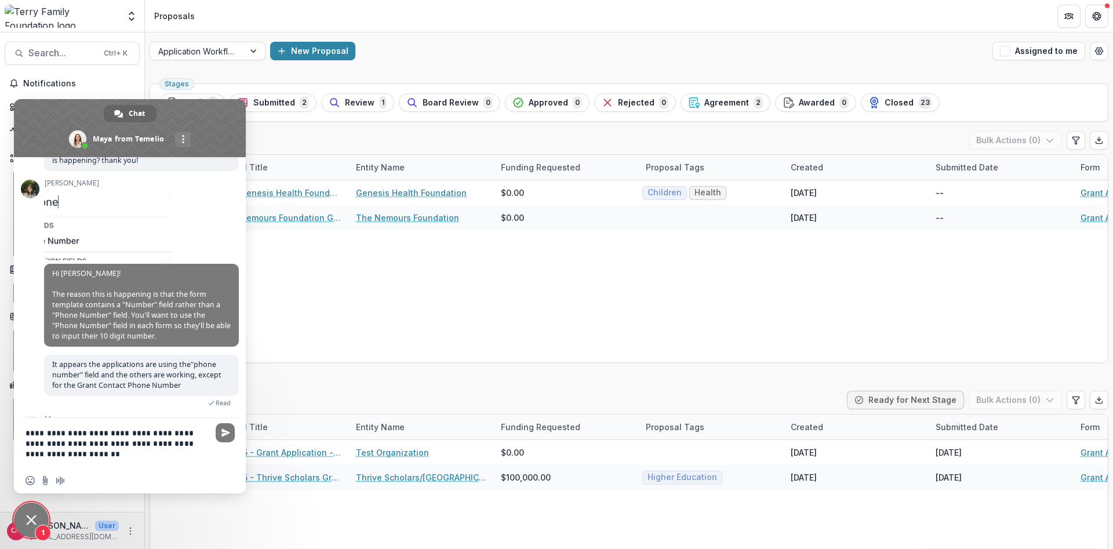
click at [198, 443] on textarea "**********" at bounding box center [119, 443] width 186 height 50
type textarea "**********"
click at [229, 420] on span "Send" at bounding box center [225, 422] width 9 height 9
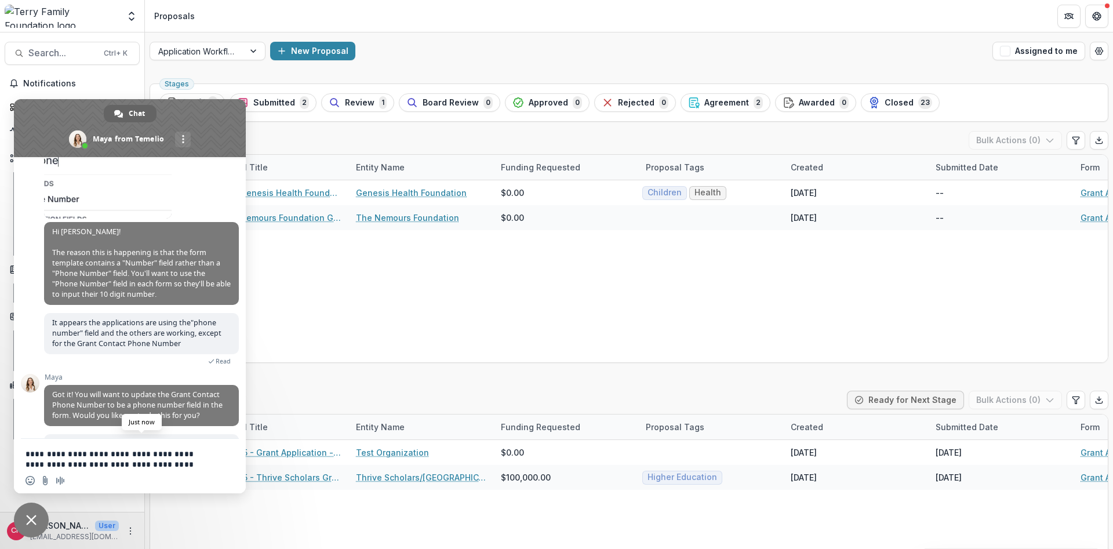
scroll to position [2228, 0]
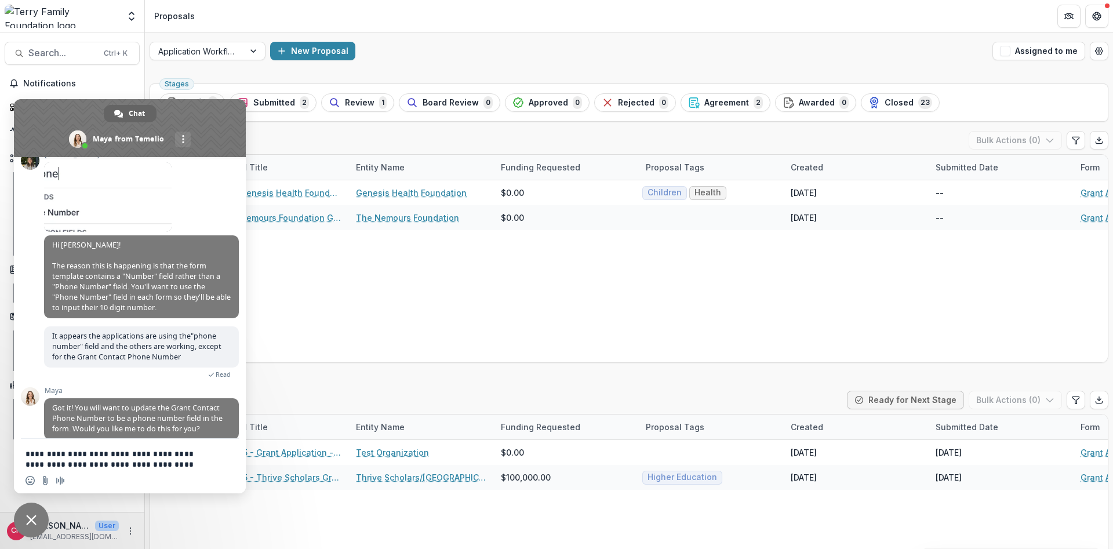
click at [30, 511] on span "Close chat" at bounding box center [31, 520] width 35 height 35
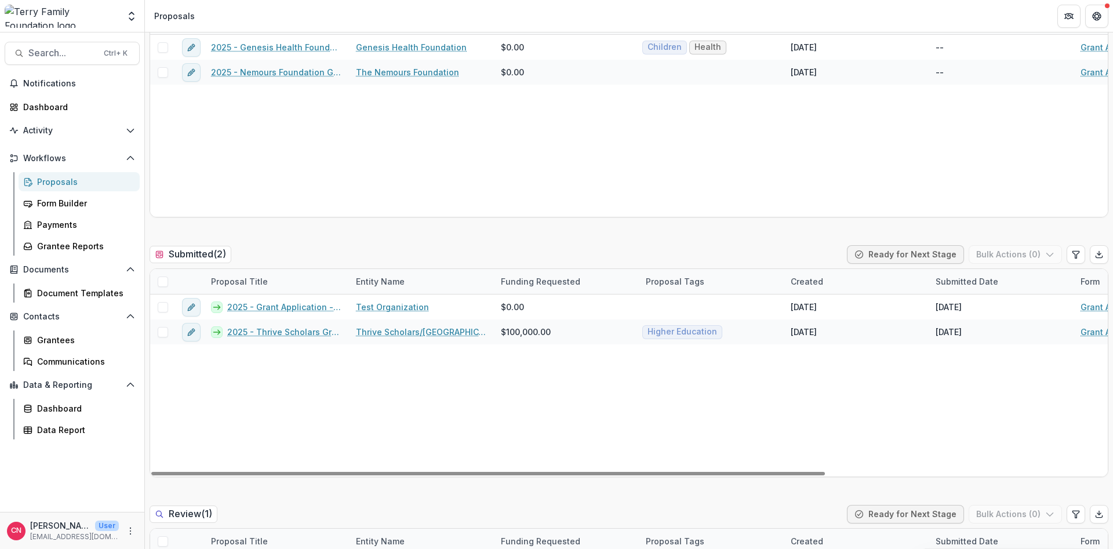
scroll to position [209, 0]
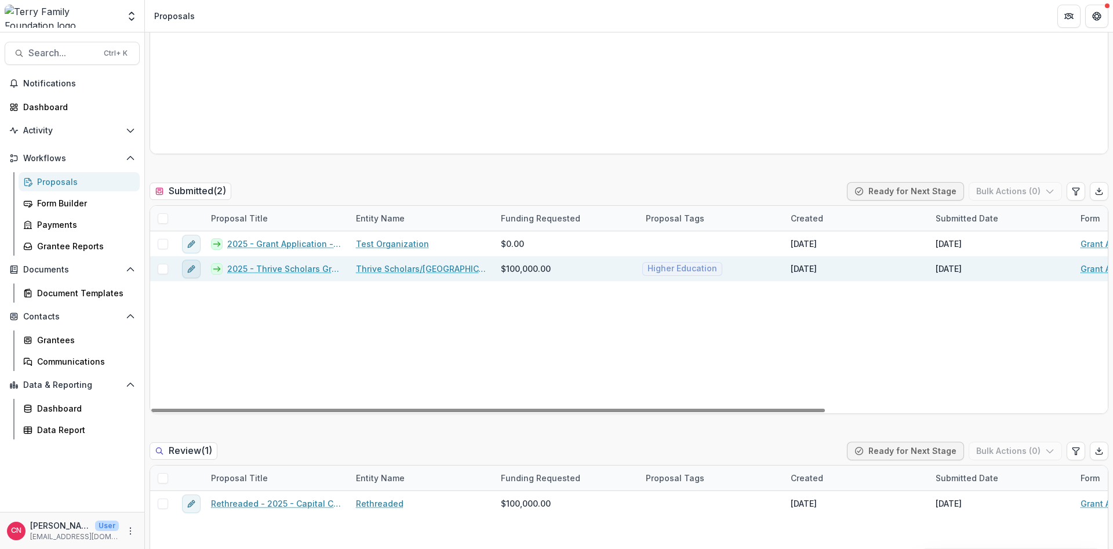
click at [191, 267] on icon "edit" at bounding box center [190, 269] width 5 height 5
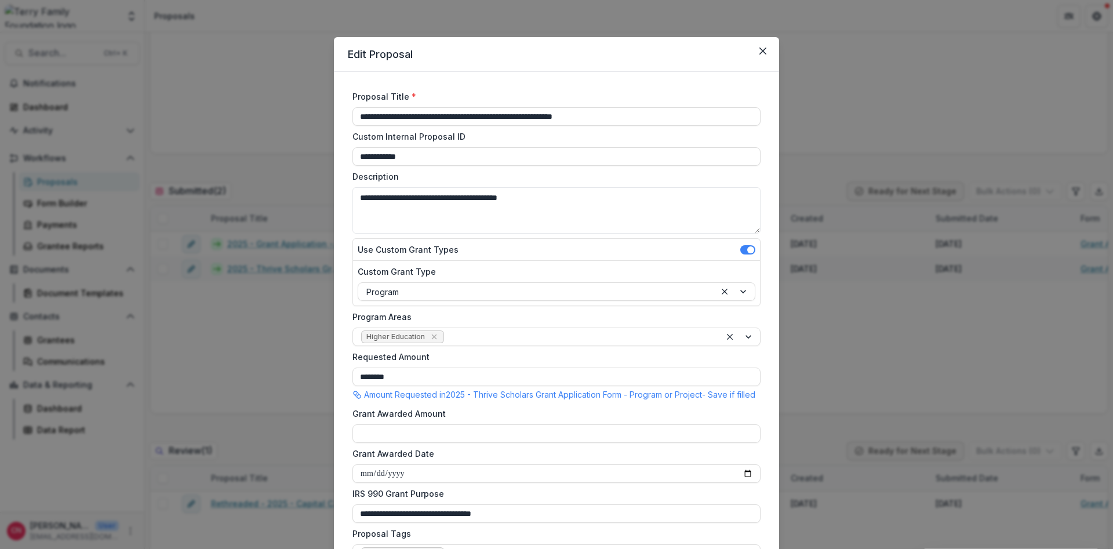
drag, startPoint x: 769, startPoint y: 45, endPoint x: 242, endPoint y: 45, distance: 527.0
click at [768, 45] on button "Close" at bounding box center [763, 51] width 19 height 19
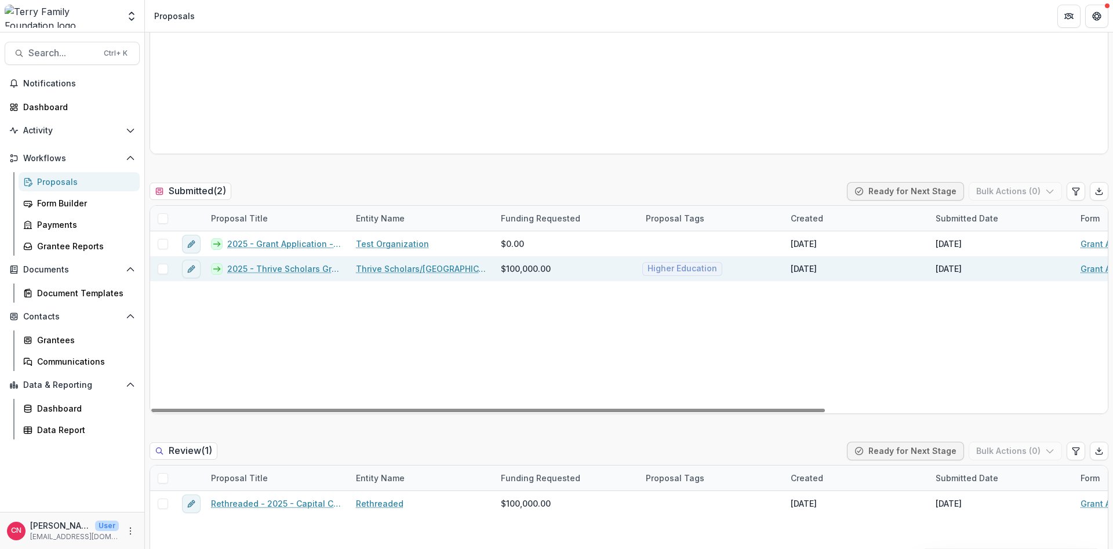
click at [307, 268] on link "2025 - Thrive Scholars Grant Application Form - Program or Project" at bounding box center [284, 269] width 115 height 12
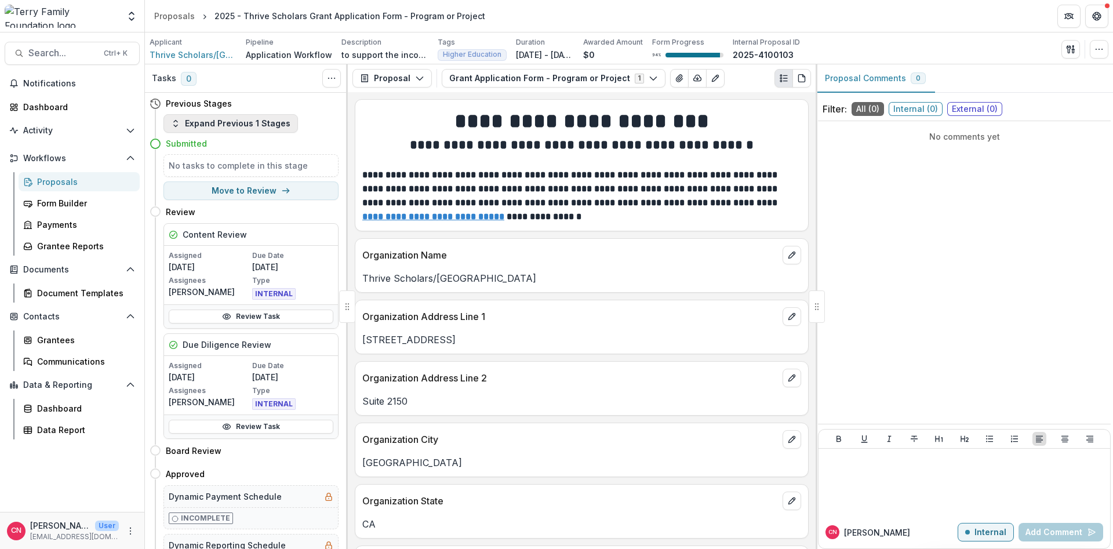
click at [172, 118] on button "Expand Previous 1 Stages" at bounding box center [230, 123] width 134 height 19
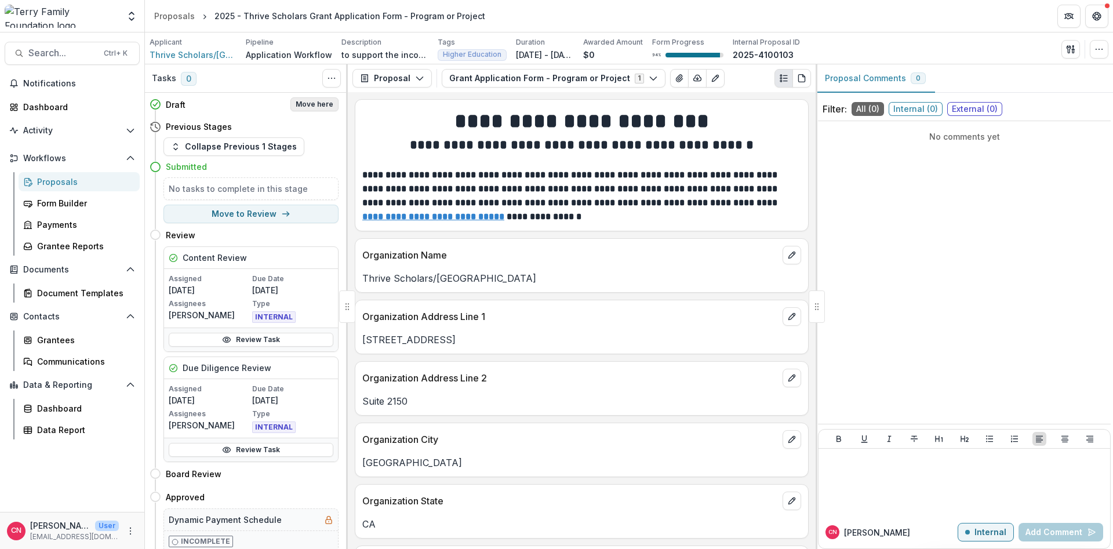
click at [310, 99] on button "Move here" at bounding box center [314, 104] width 48 height 14
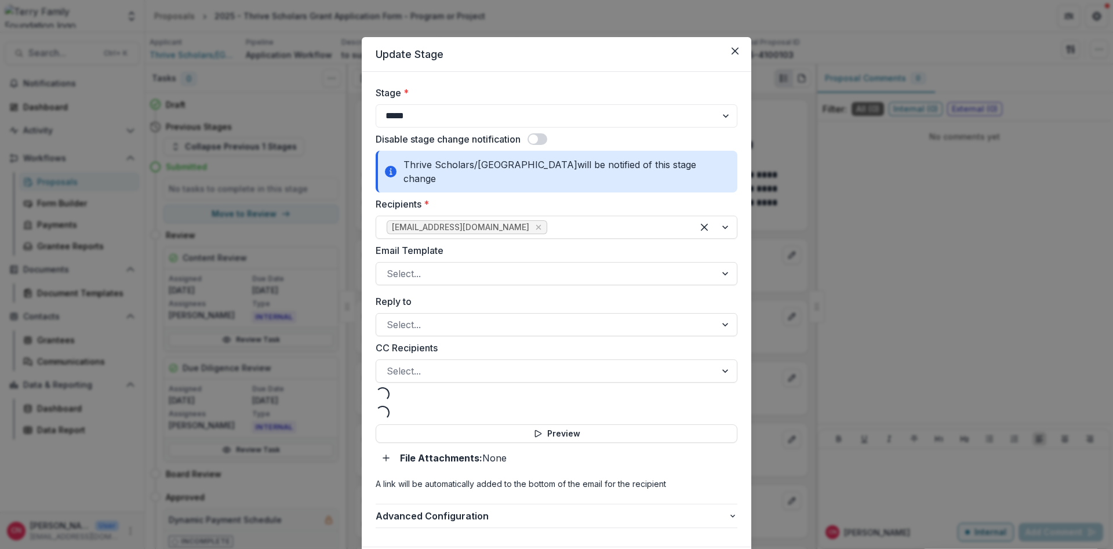
click at [539, 135] on span at bounding box center [538, 139] width 20 height 12
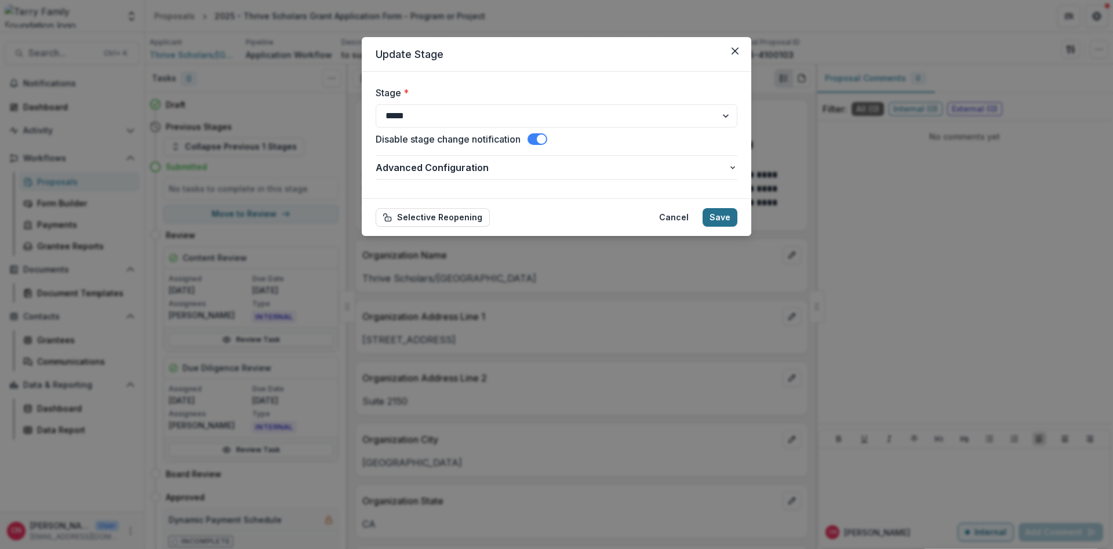
click at [712, 212] on button "Save" at bounding box center [720, 217] width 35 height 19
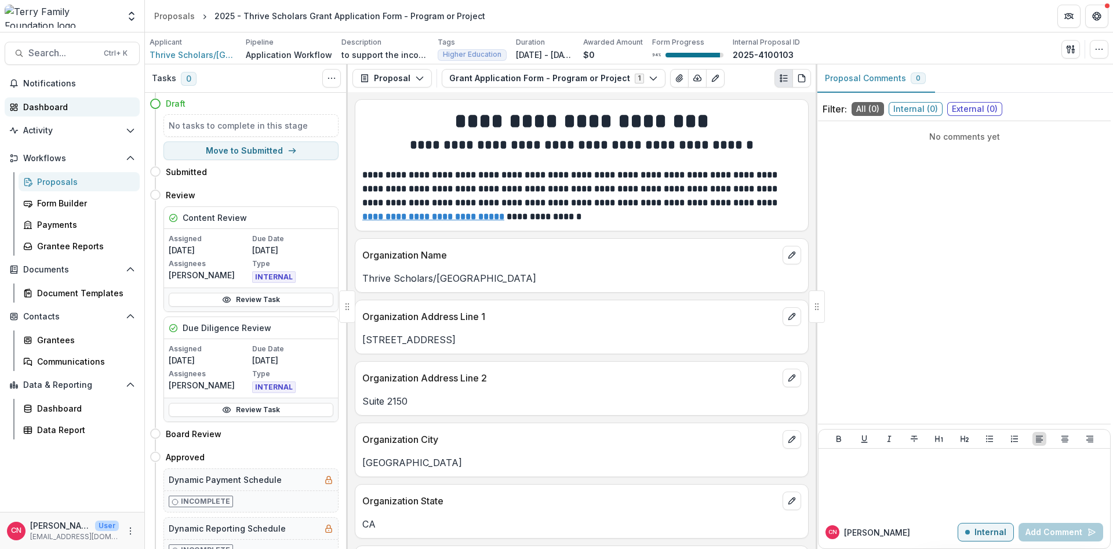
click at [49, 107] on div "Dashboard" at bounding box center [76, 107] width 107 height 12
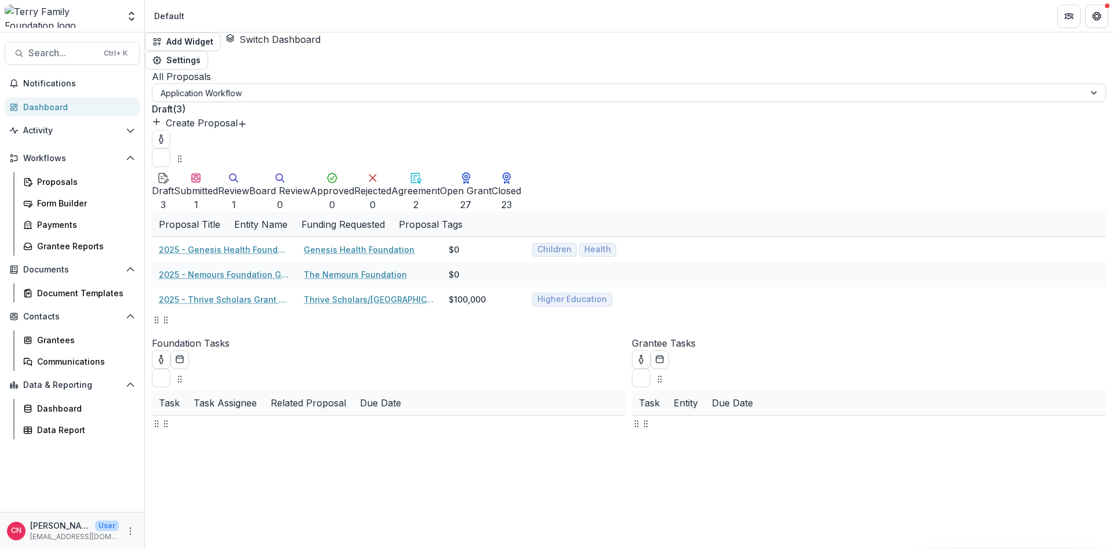
click at [39, 106] on div "Dashboard" at bounding box center [76, 107] width 107 height 12
click at [43, 184] on div "Proposals" at bounding box center [83, 182] width 93 height 12
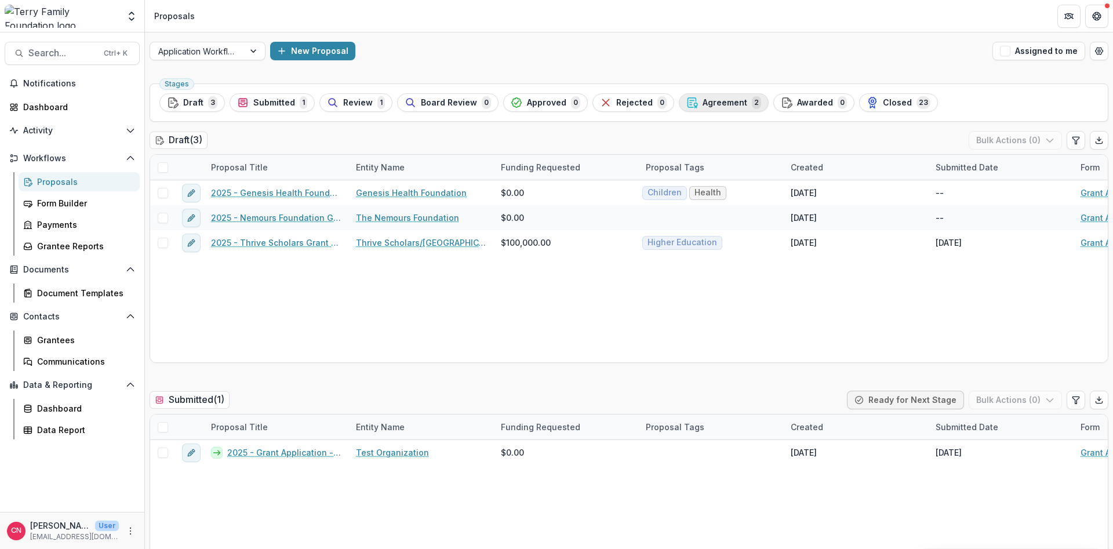
click at [714, 100] on span "Agreement" at bounding box center [725, 103] width 45 height 10
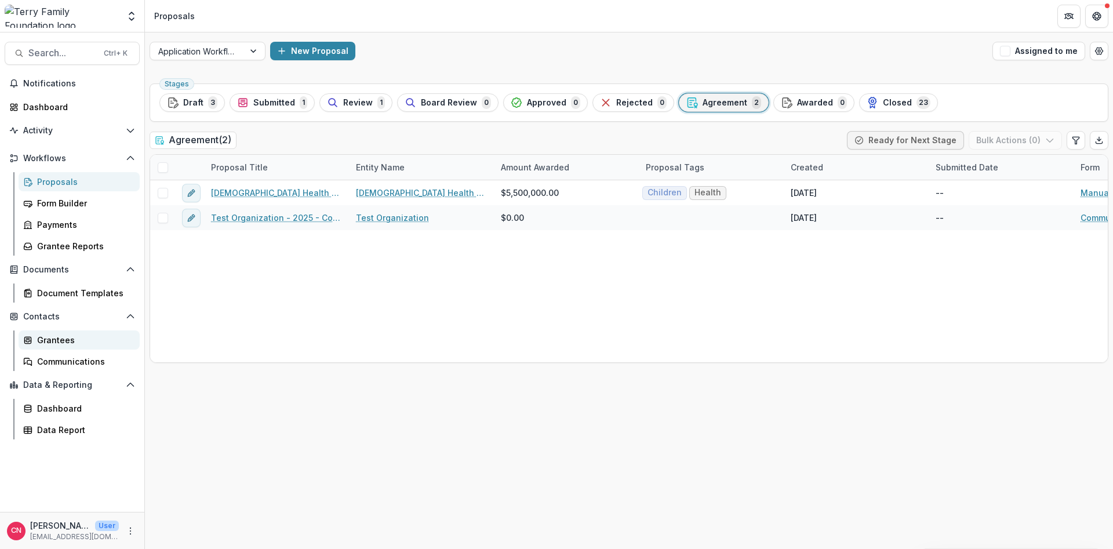
click at [52, 340] on div "Grantees" at bounding box center [83, 340] width 93 height 12
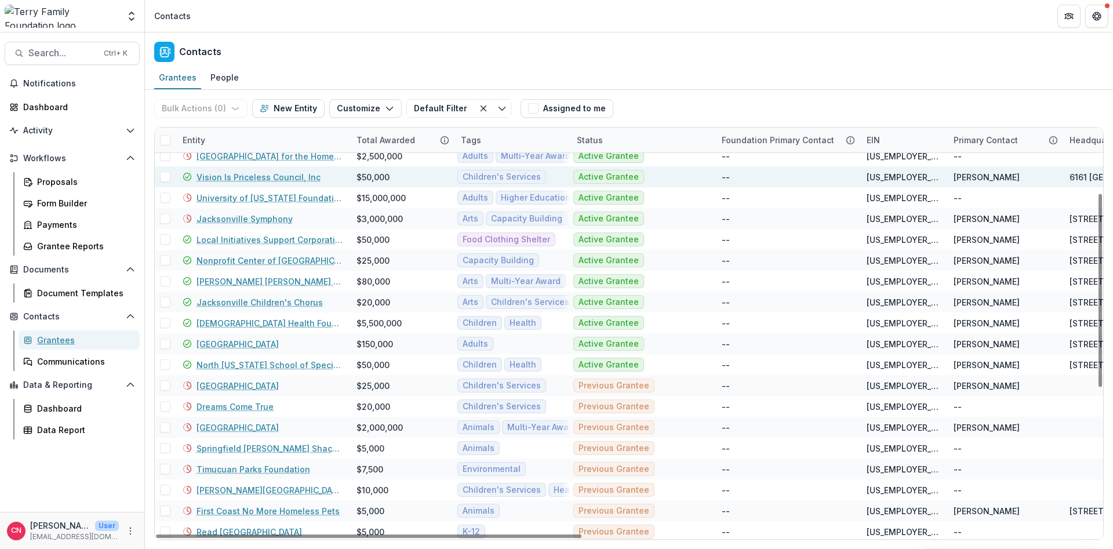
scroll to position [139, 0]
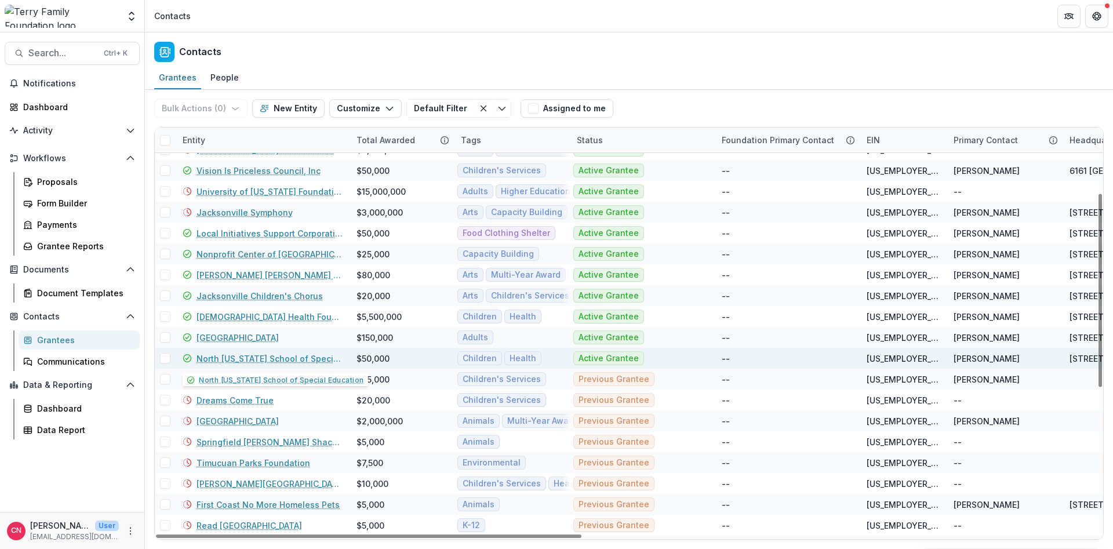
click at [241, 358] on link "North [US_STATE] School of Special Education" at bounding box center [270, 358] width 146 height 12
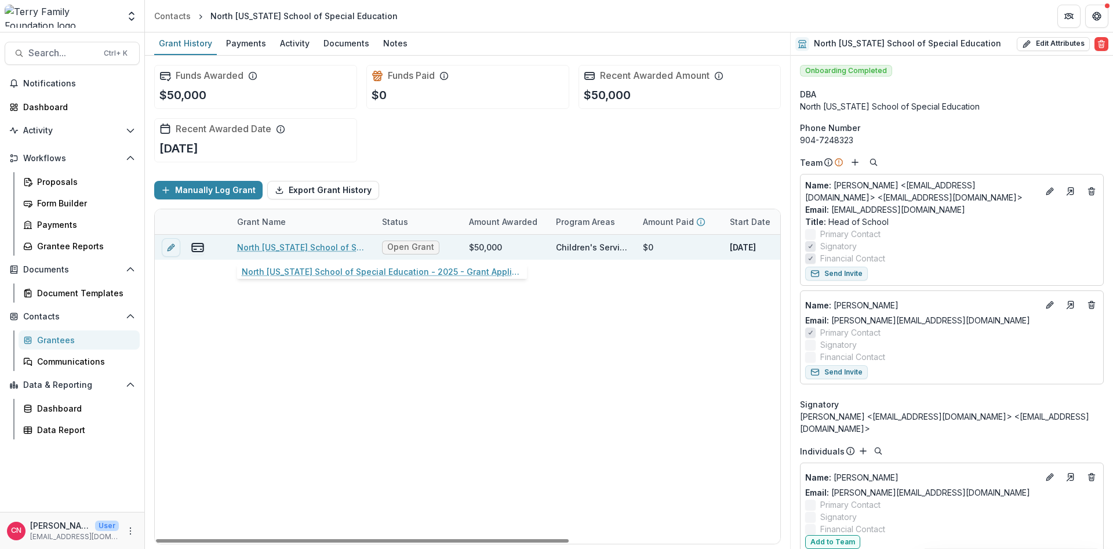
click at [285, 246] on link "North [US_STATE] School of Special Education - 2025 - Grant Application Form - …" at bounding box center [302, 247] width 131 height 12
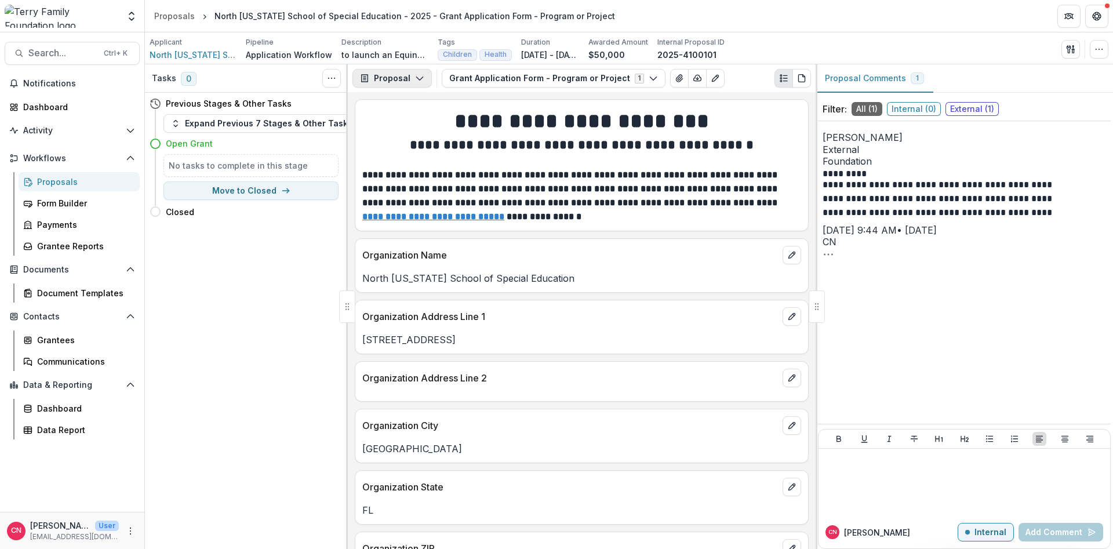
click at [423, 72] on button "Proposal" at bounding box center [391, 78] width 79 height 19
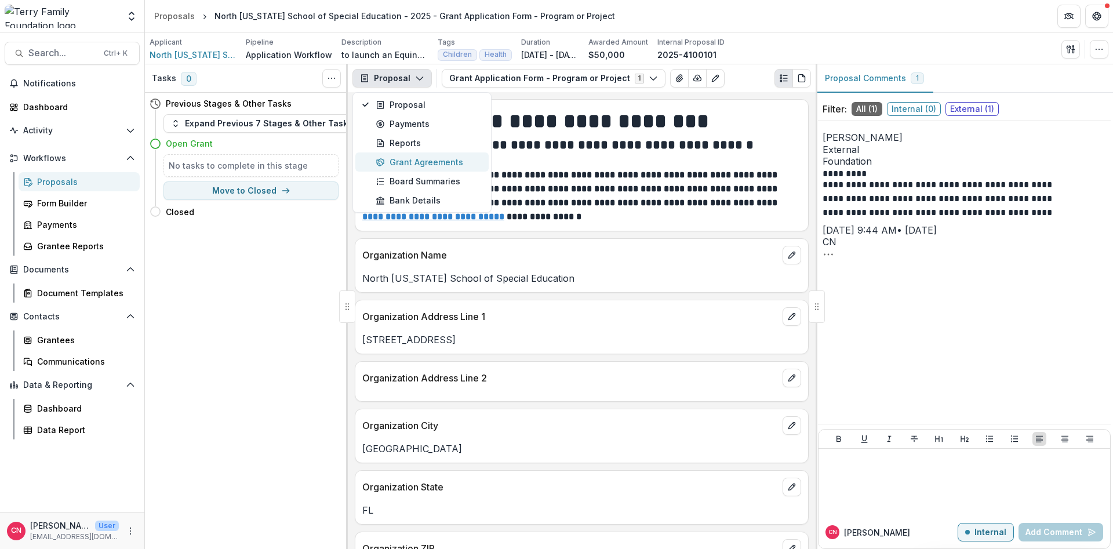
click at [418, 161] on div "Grant Agreements" at bounding box center [429, 162] width 106 height 12
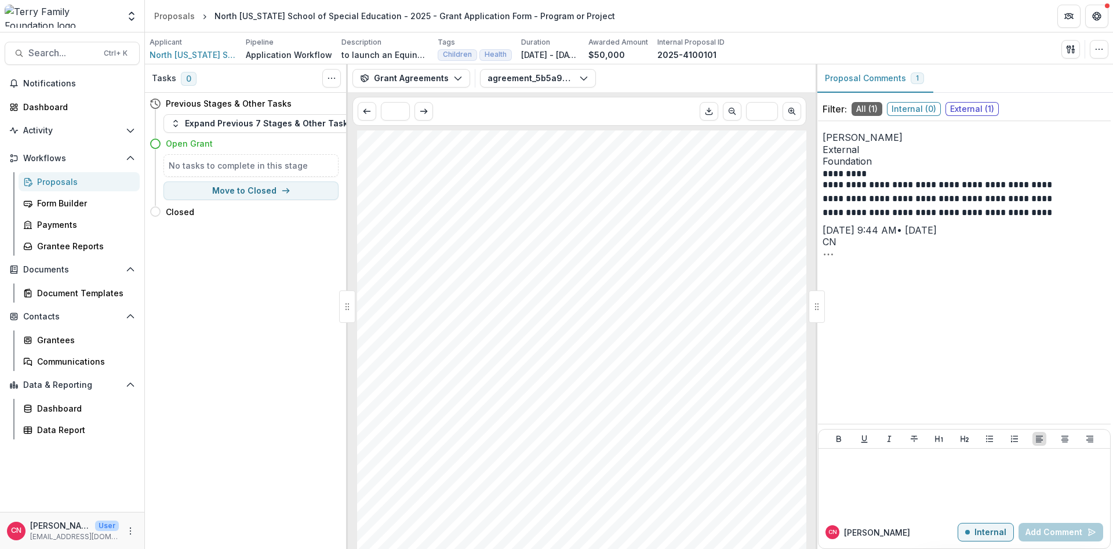
scroll to position [1507, 0]
click at [977, 99] on div "Filter: All ( 1 ) Internal ( 0 ) External ( 1 )" at bounding box center [964, 109] width 293 height 24
click at [975, 106] on span "External ( 1 )" at bounding box center [972, 109] width 53 height 14
click at [174, 119] on icon "button" at bounding box center [175, 123] width 9 height 9
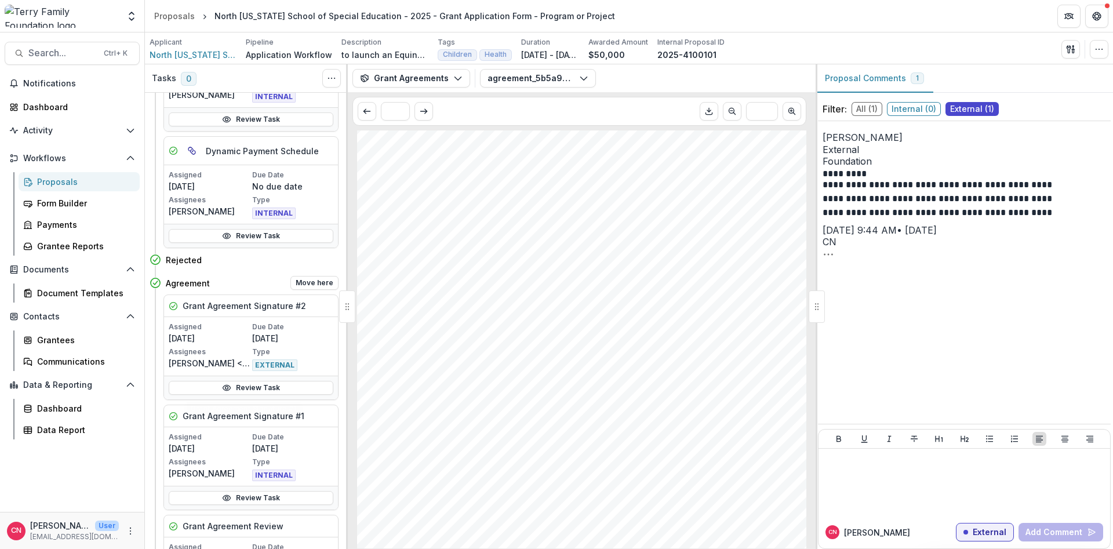
scroll to position [557, 0]
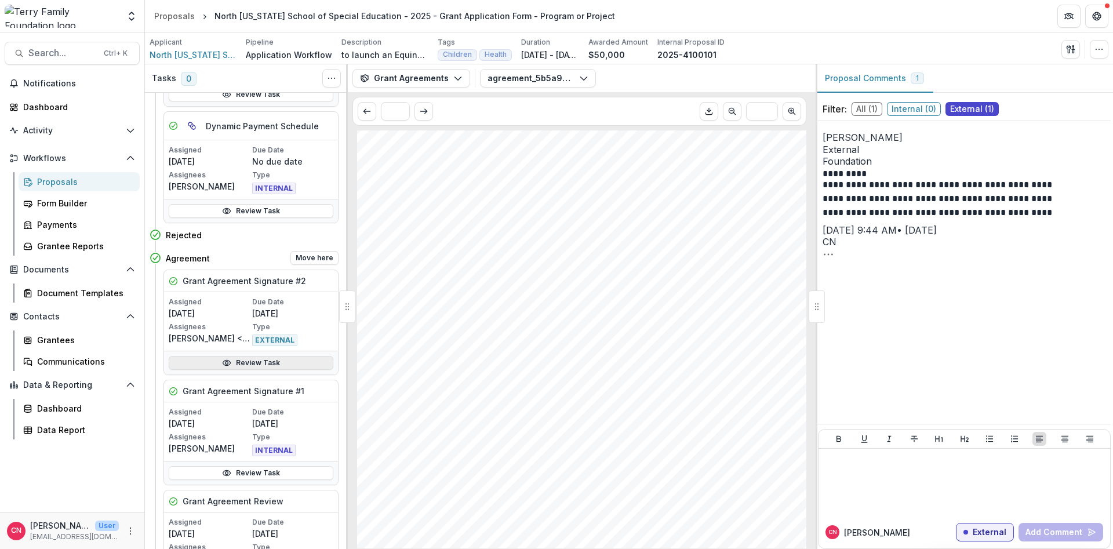
click at [241, 360] on link "Review Task" at bounding box center [251, 363] width 165 height 14
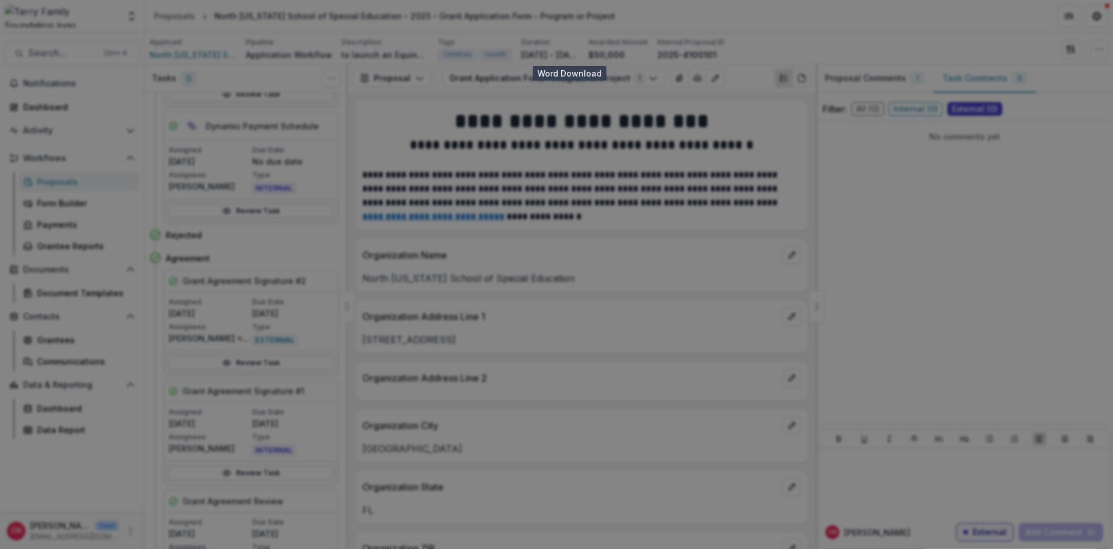
click at [1097, 11] on icon "Close" at bounding box center [1096, 13] width 7 height 7
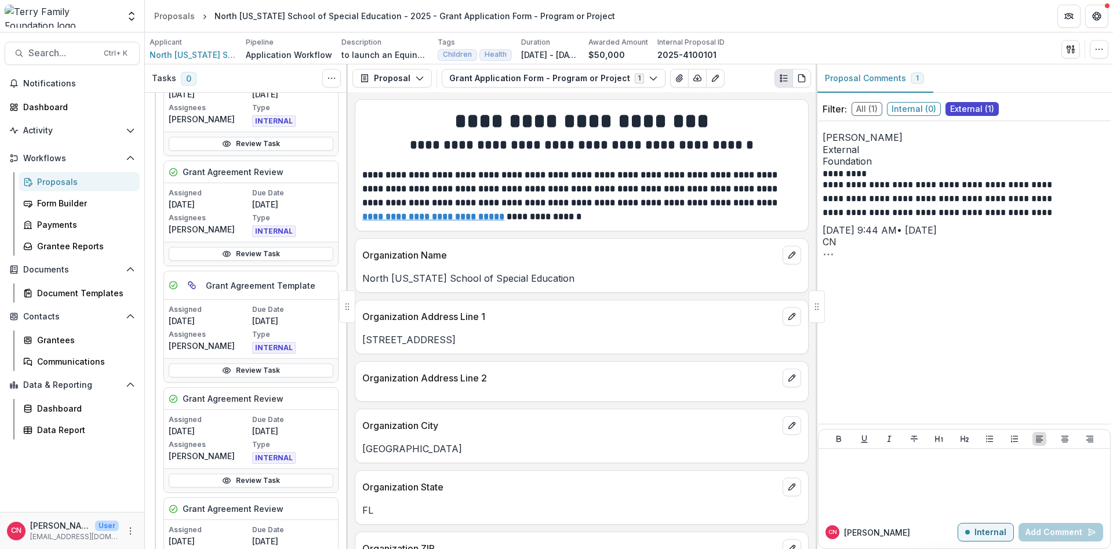
scroll to position [902, 0]
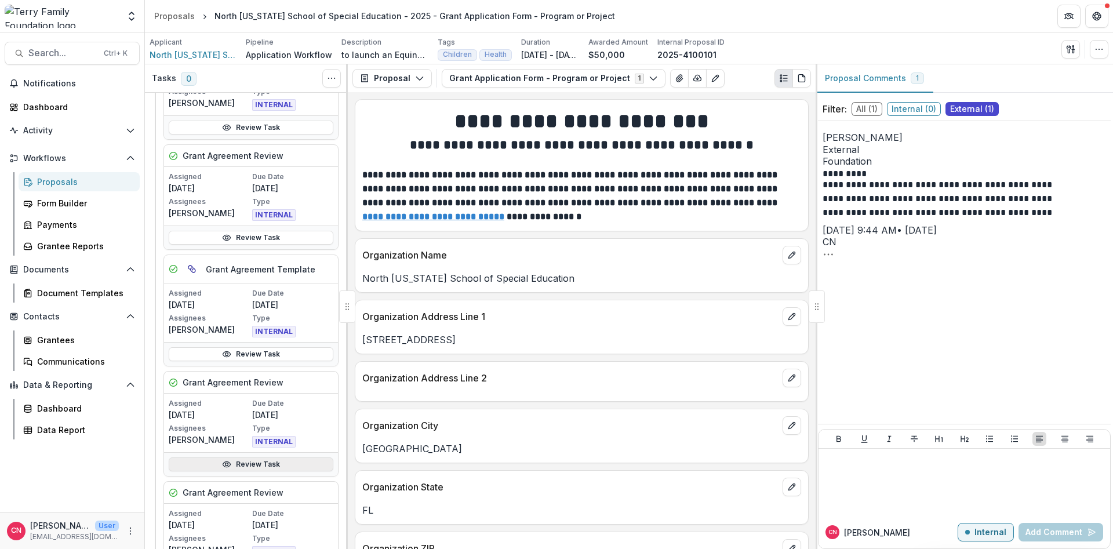
click at [238, 463] on link "Review Task" at bounding box center [251, 464] width 165 height 14
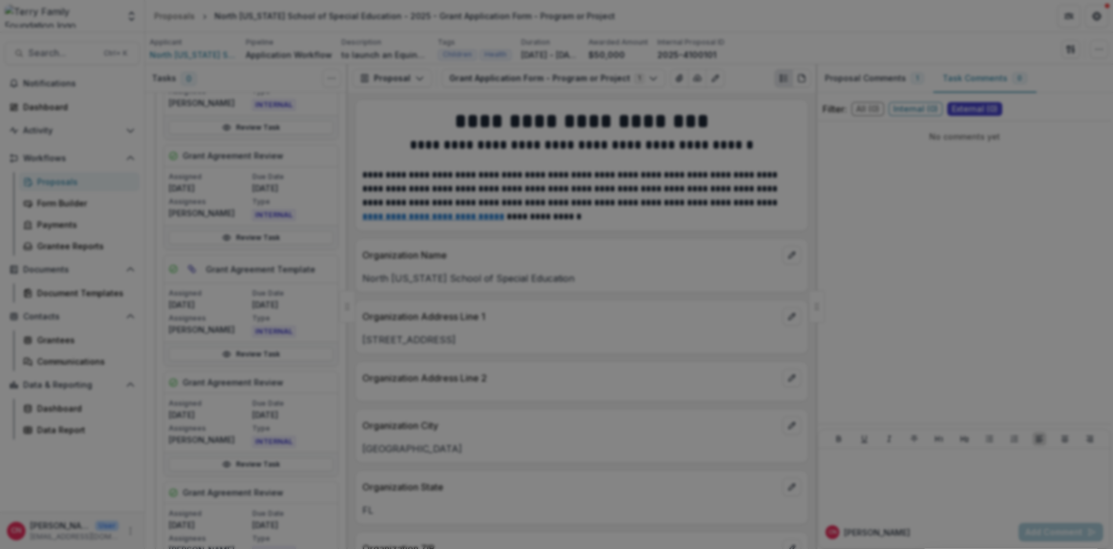
click at [1094, 13] on icon "Close" at bounding box center [1096, 13] width 7 height 7
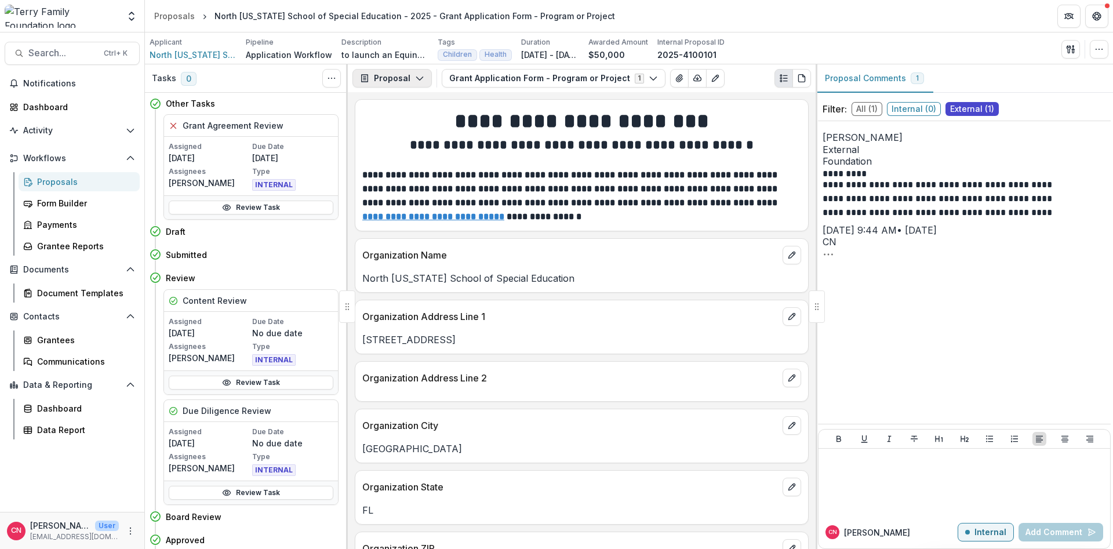
click at [415, 73] on button "Proposal" at bounding box center [391, 78] width 79 height 19
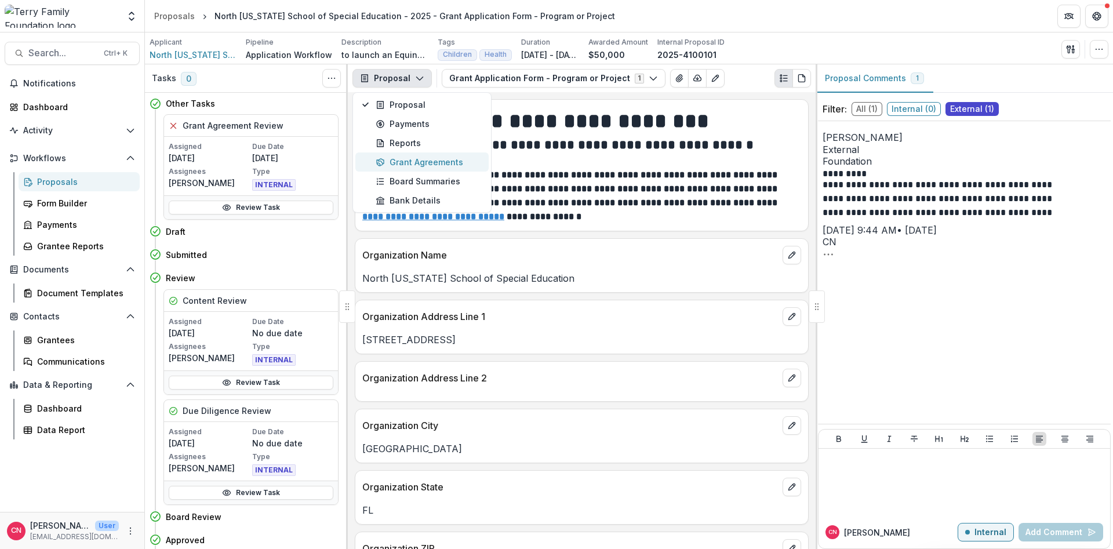
click at [407, 160] on div "Grant Agreements" at bounding box center [429, 162] width 106 height 12
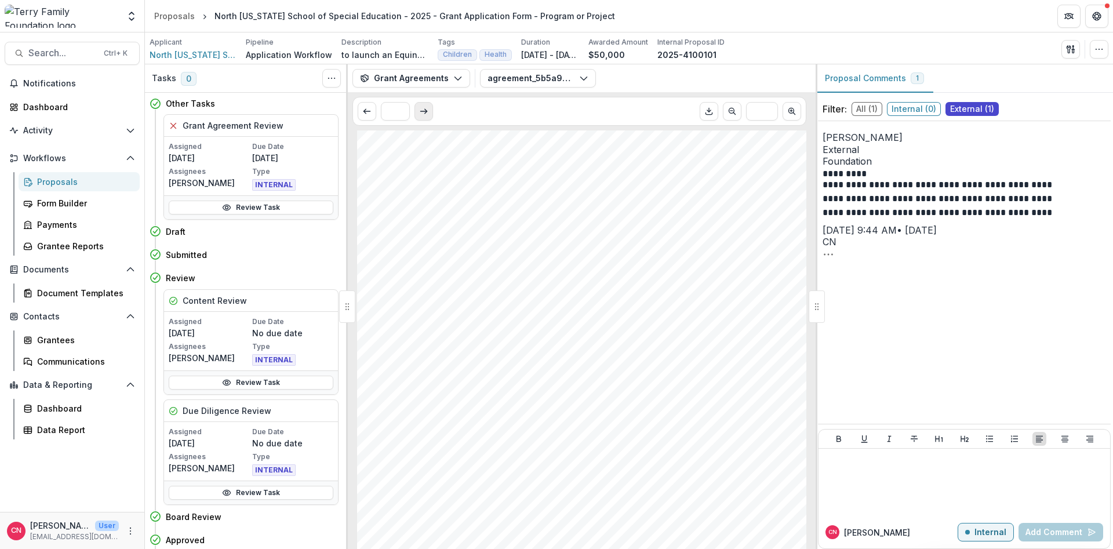
click at [423, 113] on icon "Scroll to next page" at bounding box center [423, 111] width 9 height 9
click at [429, 111] on button "Scroll to next page" at bounding box center [424, 111] width 19 height 19
click at [424, 109] on icon "Scroll to next page" at bounding box center [423, 111] width 9 height 9
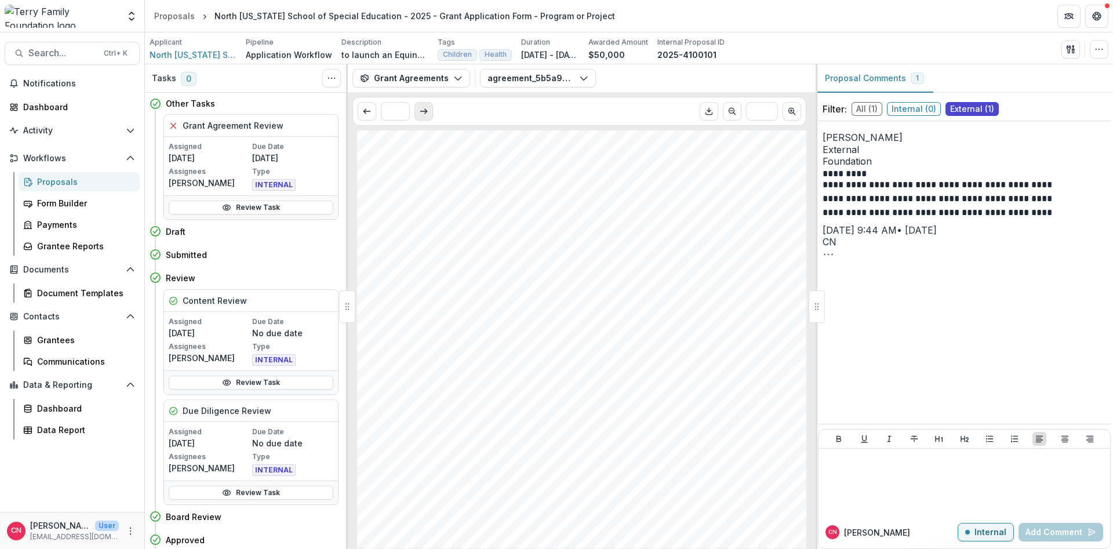
click at [426, 107] on button "Scroll to next page" at bounding box center [424, 111] width 19 height 19
click at [582, 76] on icon "button" at bounding box center [583, 78] width 9 height 9
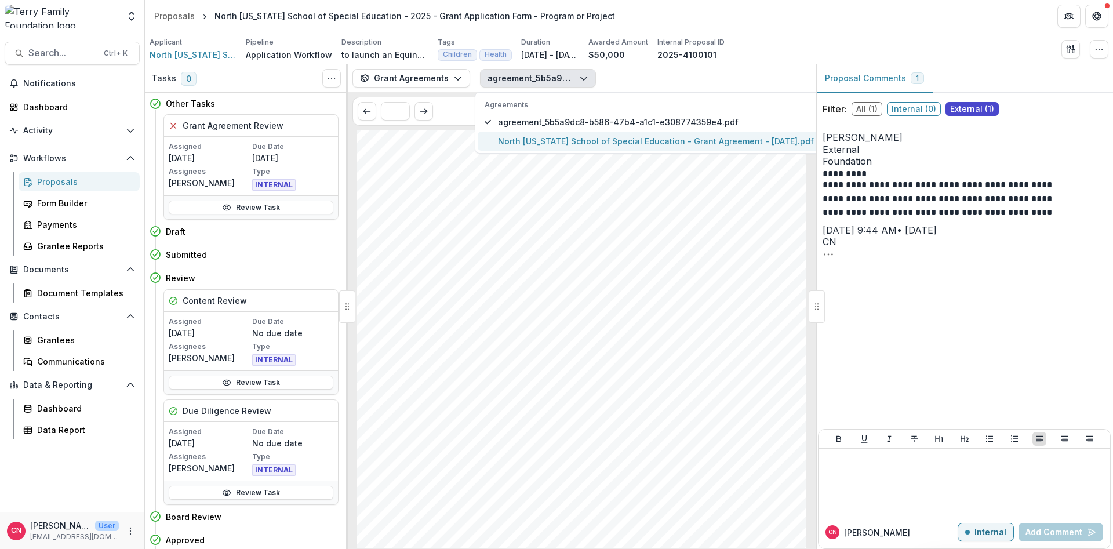
click at [536, 137] on span "North [US_STATE] School of Special Education - Grant Agreement - [DATE].pdf" at bounding box center [656, 141] width 316 height 12
click at [521, 120] on span "agreement_5b5a9dc8-b586-47b4-a1c1-e308774359e4.pdf" at bounding box center [656, 122] width 316 height 12
click at [655, 118] on span "agreement_5b5a9dc8-b586-47b4-a1c1-e308774359e4.pdf" at bounding box center [656, 122] width 316 height 12
click at [517, 118] on span "agreement_5b5a9dc8-b586-47b4-a1c1-e308774359e4.pdf" at bounding box center [656, 122] width 316 height 12
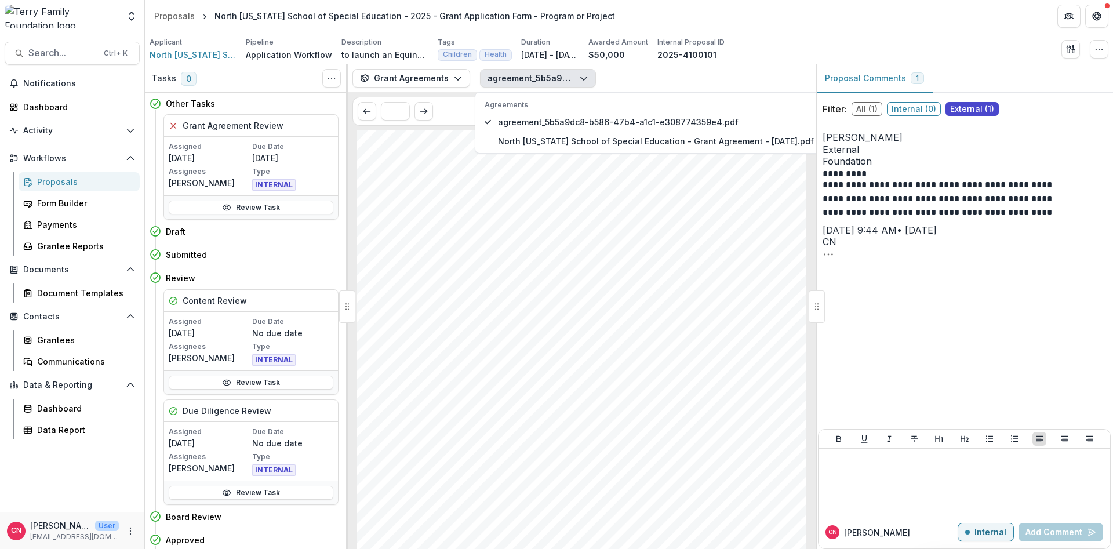
click at [53, 178] on div "Proposals" at bounding box center [83, 182] width 93 height 12
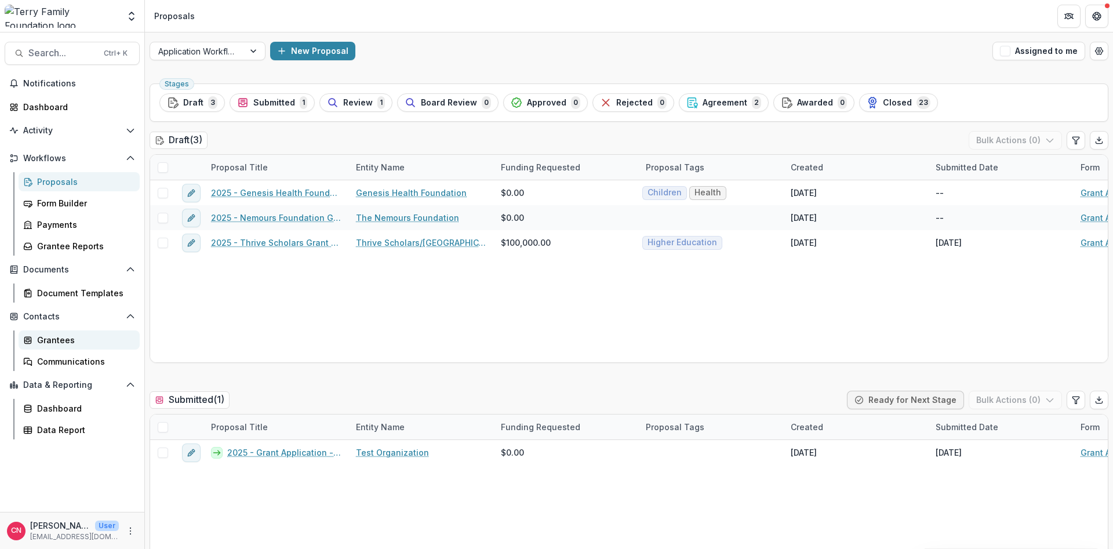
click at [50, 335] on div "Grantees" at bounding box center [83, 340] width 93 height 12
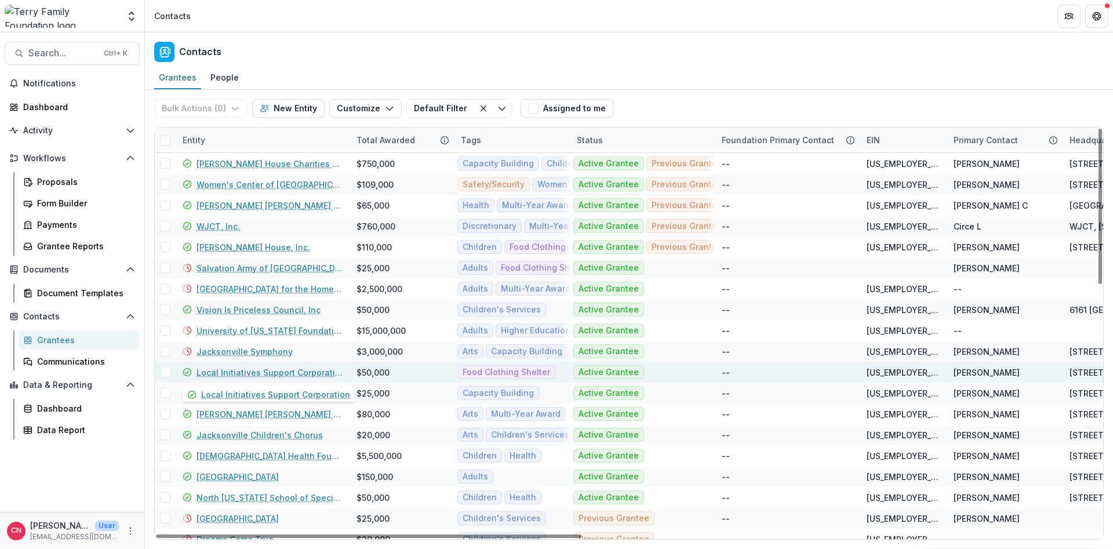
click at [224, 370] on link "Local Initiatives Support Corporation" at bounding box center [270, 372] width 146 height 12
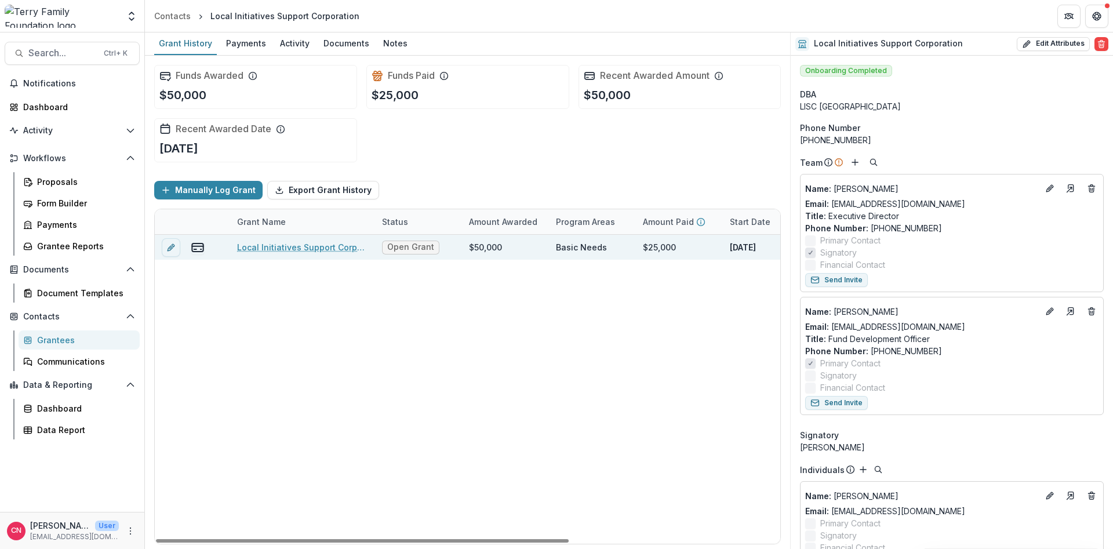
click at [311, 248] on link "Local Initiatives Support Corporation - 2025 - General Operating Support" at bounding box center [302, 247] width 131 height 12
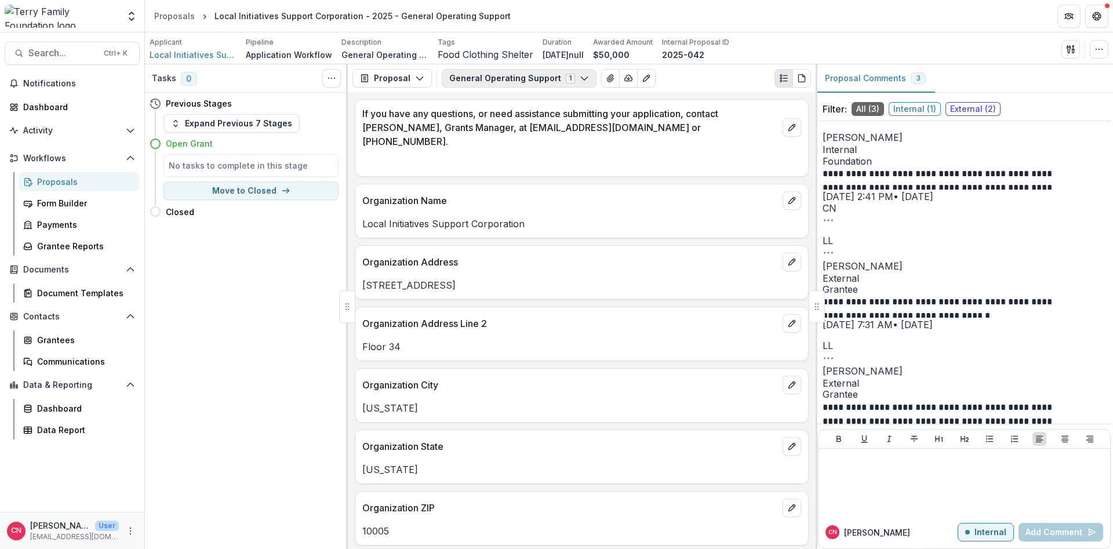
click at [580, 74] on icon "button" at bounding box center [584, 78] width 9 height 9
click at [575, 72] on button "General Operating Support 1" at bounding box center [519, 78] width 155 height 19
click at [421, 73] on button "Proposal" at bounding box center [391, 78] width 79 height 19
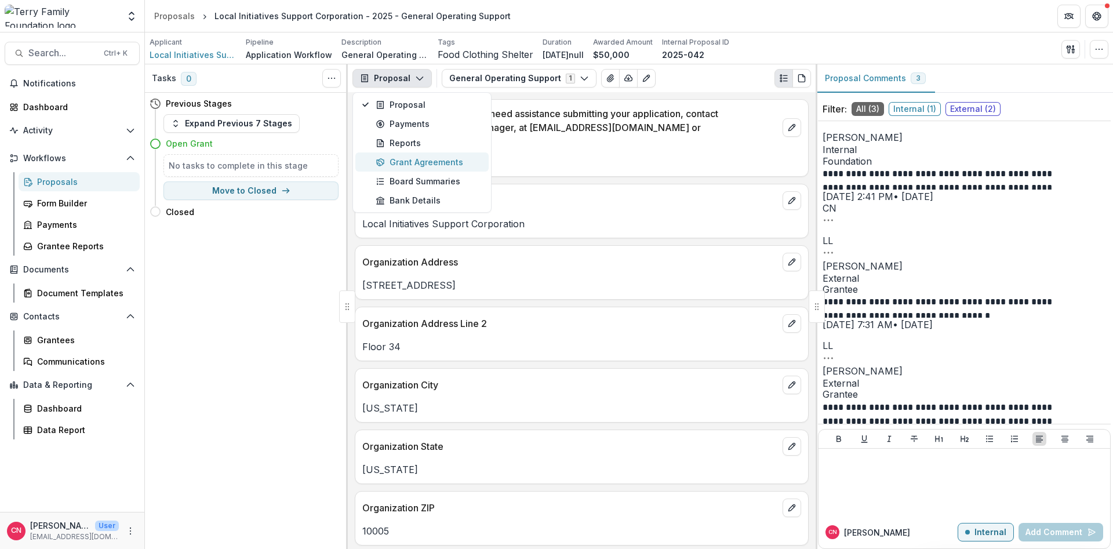
click at [403, 161] on div "Grant Agreements" at bounding box center [429, 162] width 106 height 12
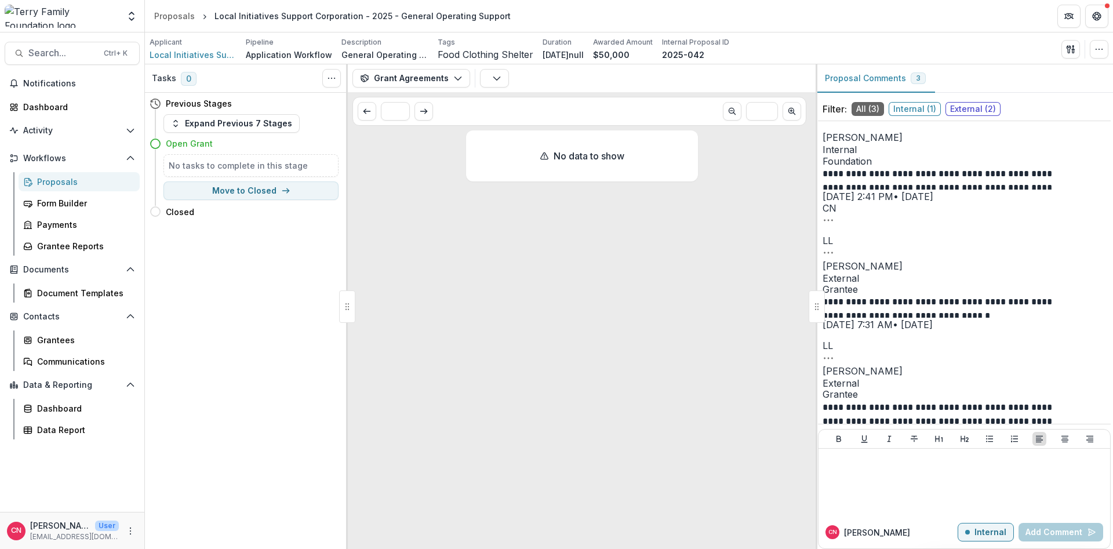
click at [964, 105] on span "External ( 2 )" at bounding box center [973, 109] width 55 height 14
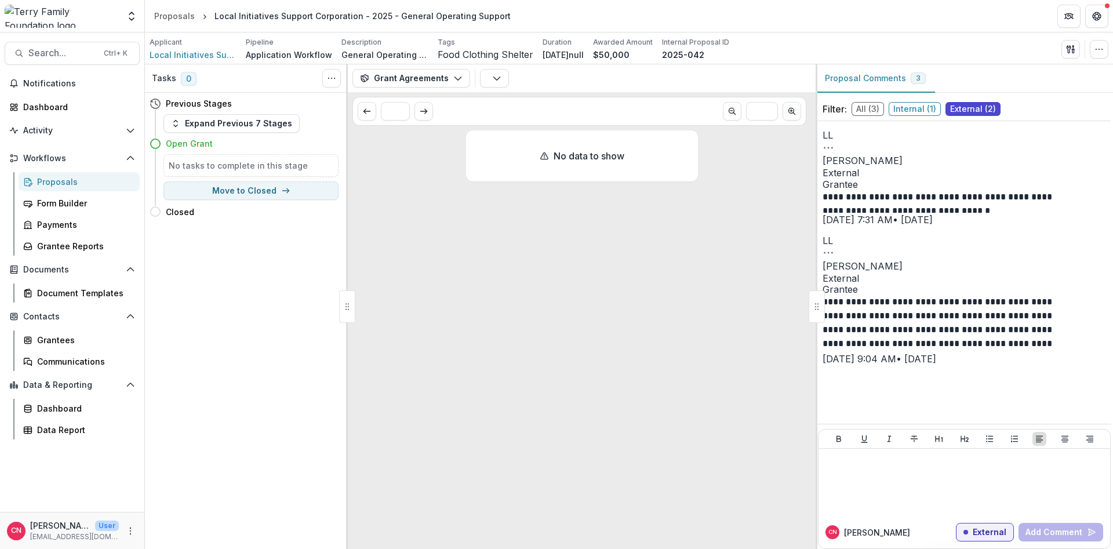
click at [906, 284] on span "Grantee" at bounding box center [964, 289] width 283 height 11
click at [904, 106] on span "Internal ( 1 )" at bounding box center [915, 109] width 52 height 14
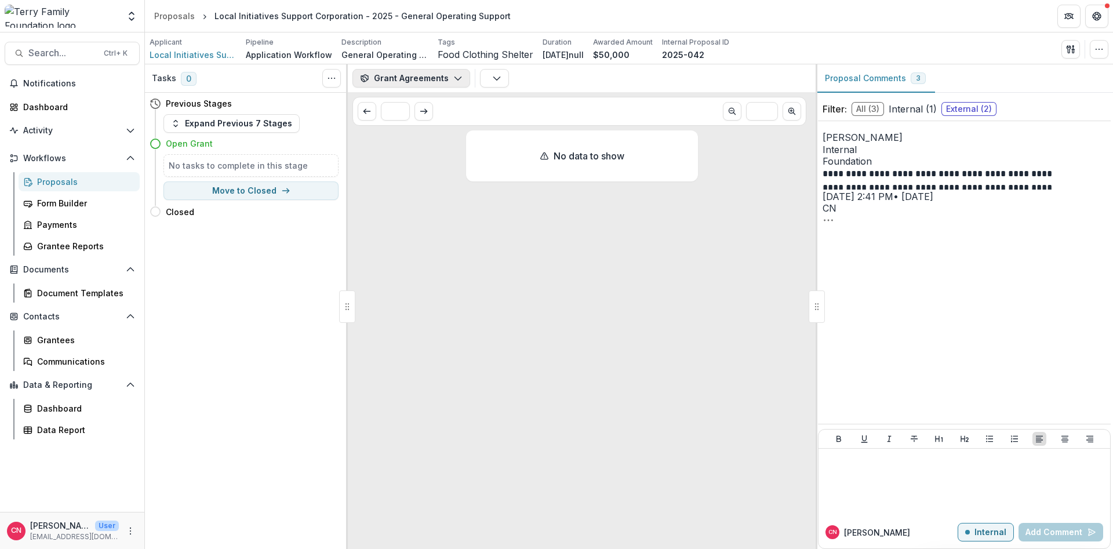
click at [453, 74] on icon "button" at bounding box center [457, 78] width 9 height 9
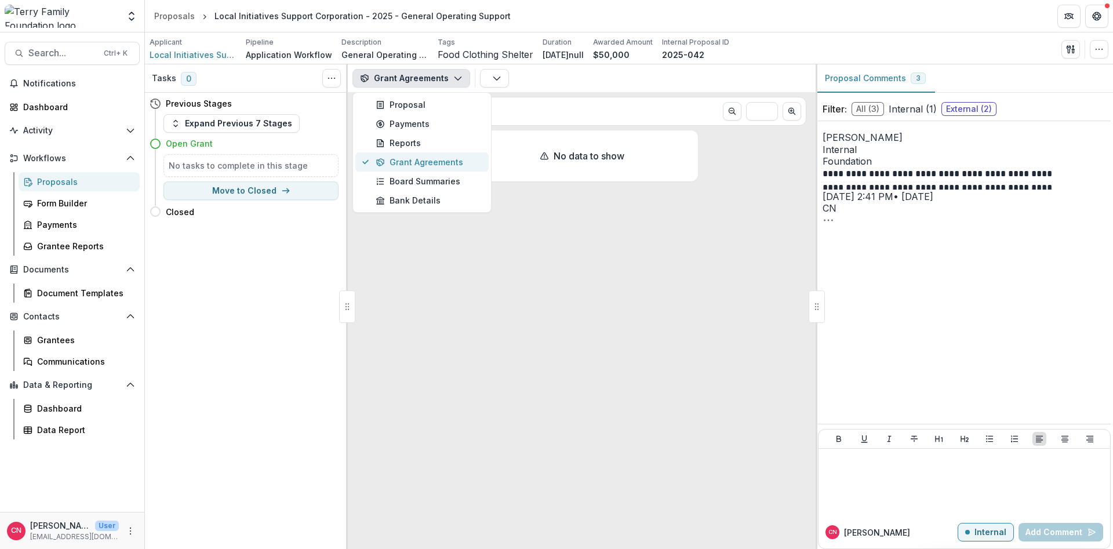
click at [401, 160] on div "Grant Agreements" at bounding box center [429, 162] width 106 height 12
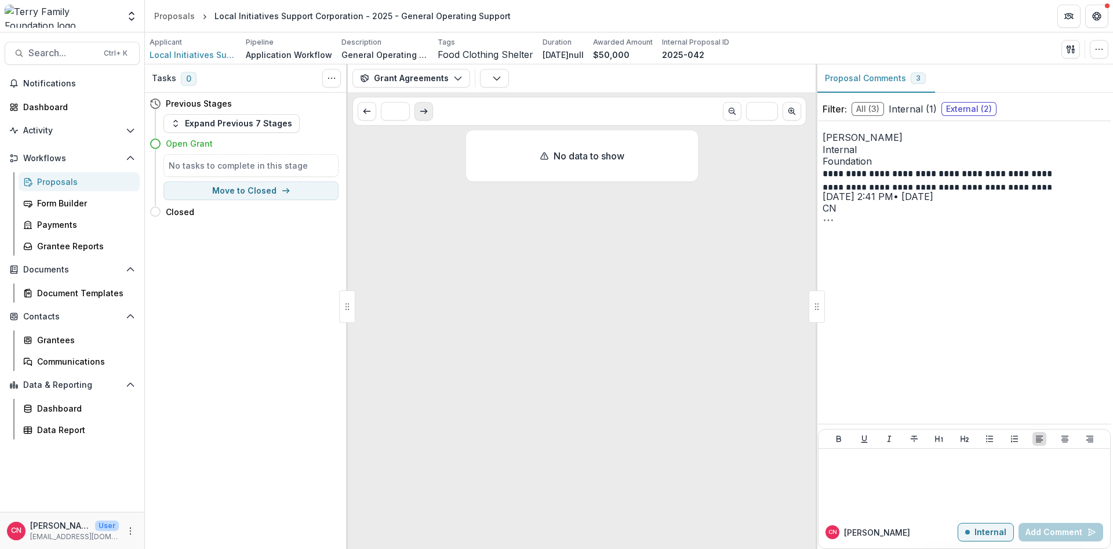
click at [425, 108] on icon "Scroll to next page" at bounding box center [423, 111] width 9 height 9
click at [419, 107] on button "Scroll to next page" at bounding box center [424, 111] width 19 height 19
click at [457, 74] on icon "button" at bounding box center [457, 78] width 9 height 9
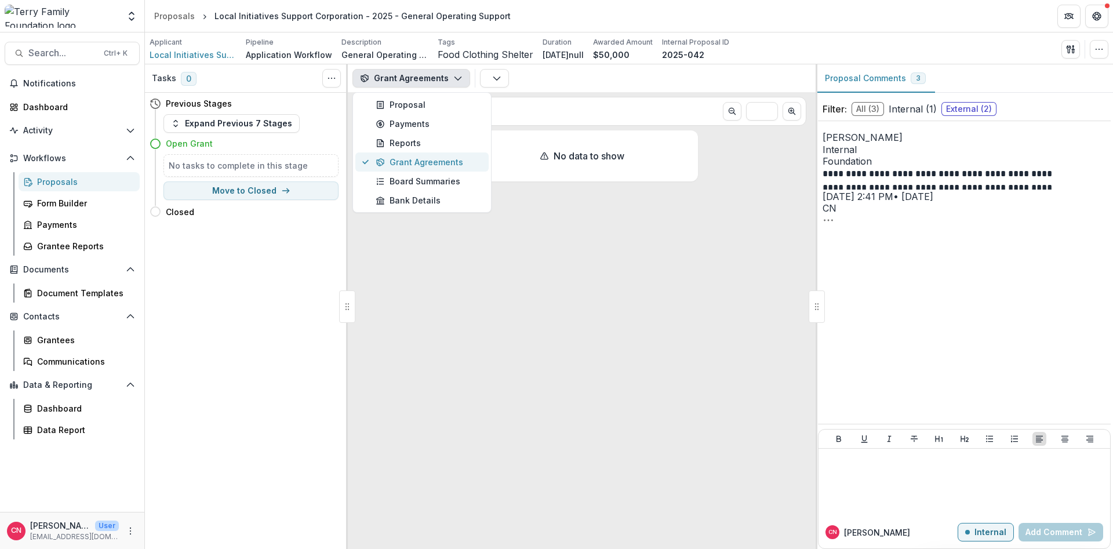
click at [415, 159] on div "Grant Agreements" at bounding box center [429, 162] width 106 height 12
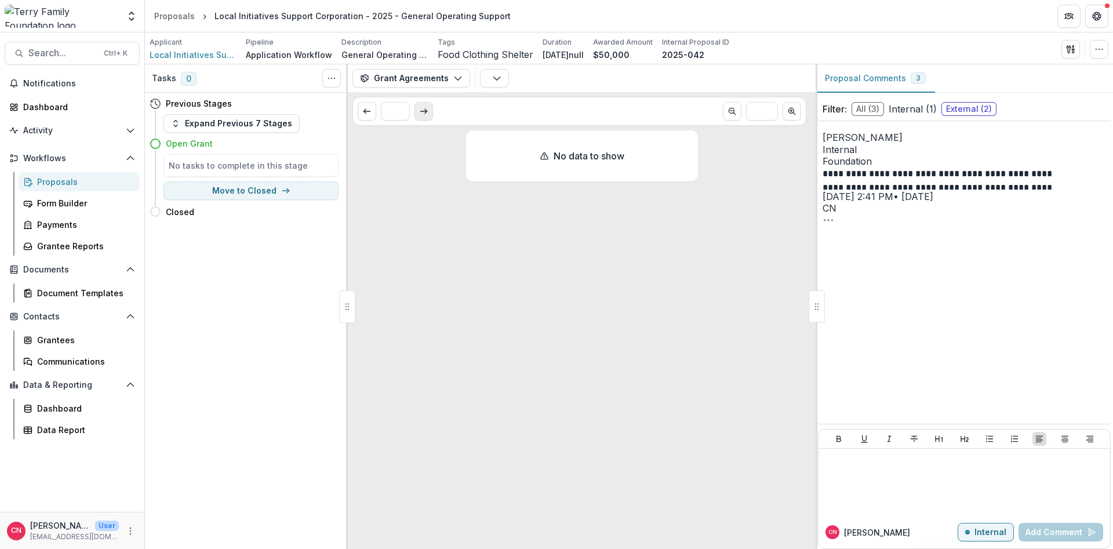
click at [427, 111] on polyline "Scroll to next page" at bounding box center [426, 112] width 2 height 5
click at [497, 75] on icon "button" at bounding box center [496, 78] width 9 height 9
click at [173, 117] on button "Expand Previous 7 Stages" at bounding box center [231, 123] width 136 height 19
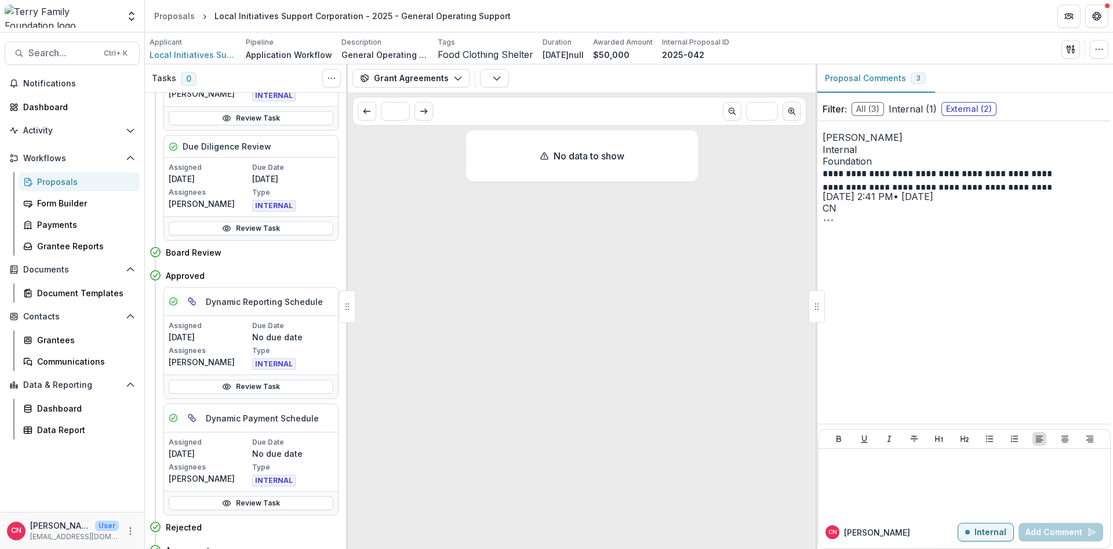
scroll to position [39, 0]
